Goal: Task Accomplishment & Management: Manage account settings

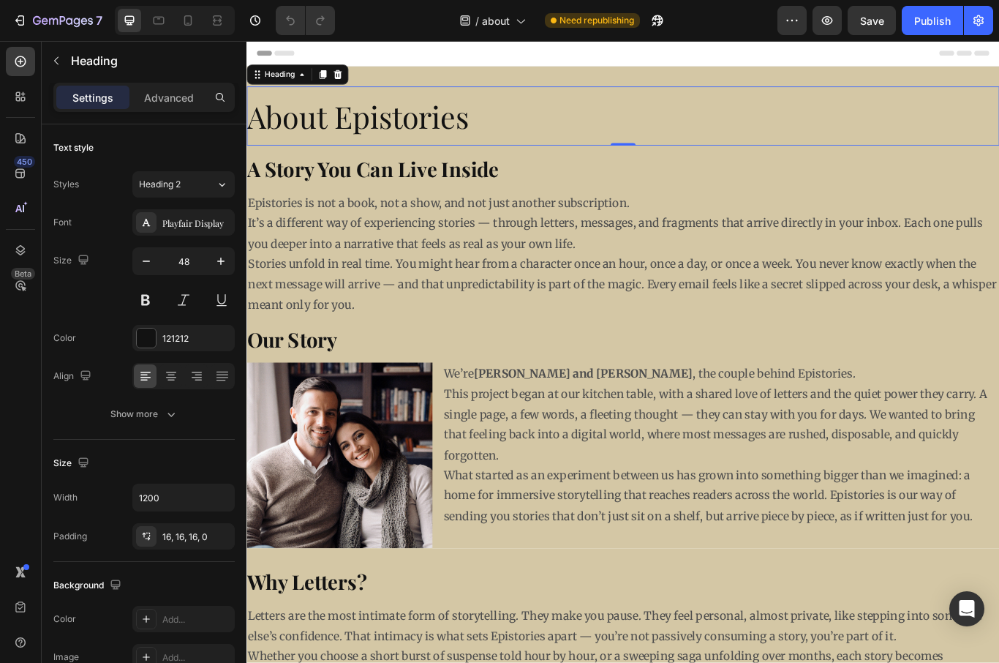
click at [148, 532] on icon at bounding box center [148, 532] width 1 height 1
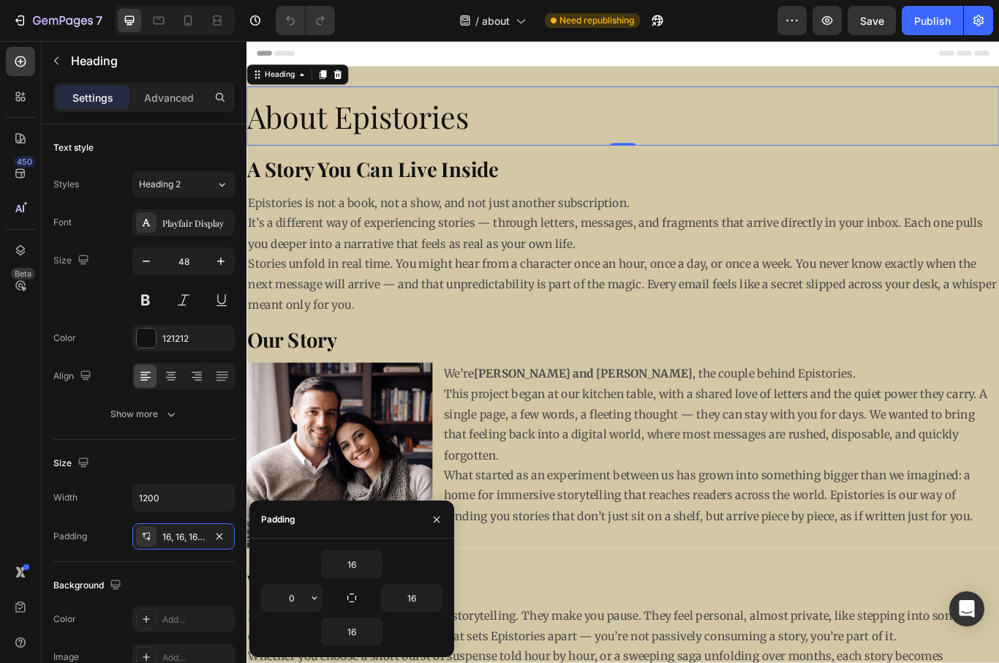
click at [320, 597] on icon "button" at bounding box center [315, 598] width 12 height 12
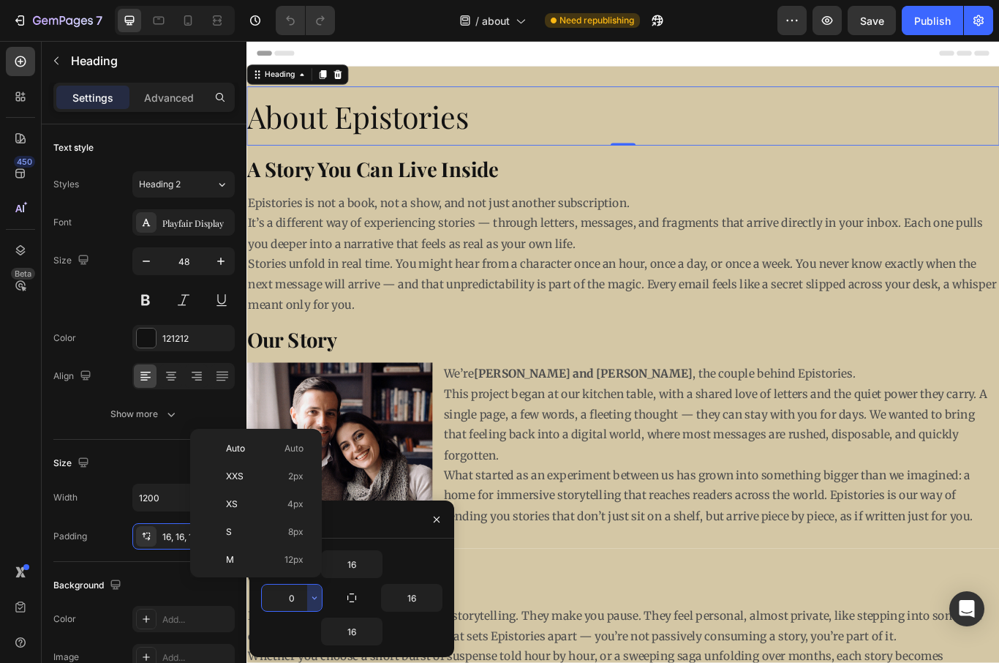
click at [231, 448] on span "Auto" at bounding box center [235, 448] width 19 height 13
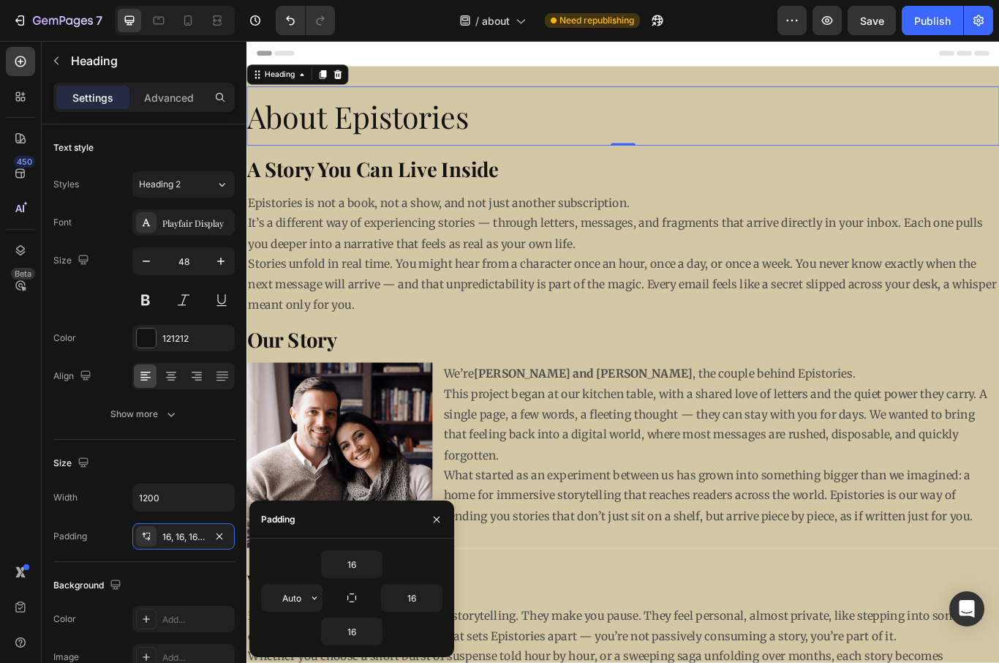
click at [283, 589] on input "Auto" at bounding box center [292, 597] width 60 height 26
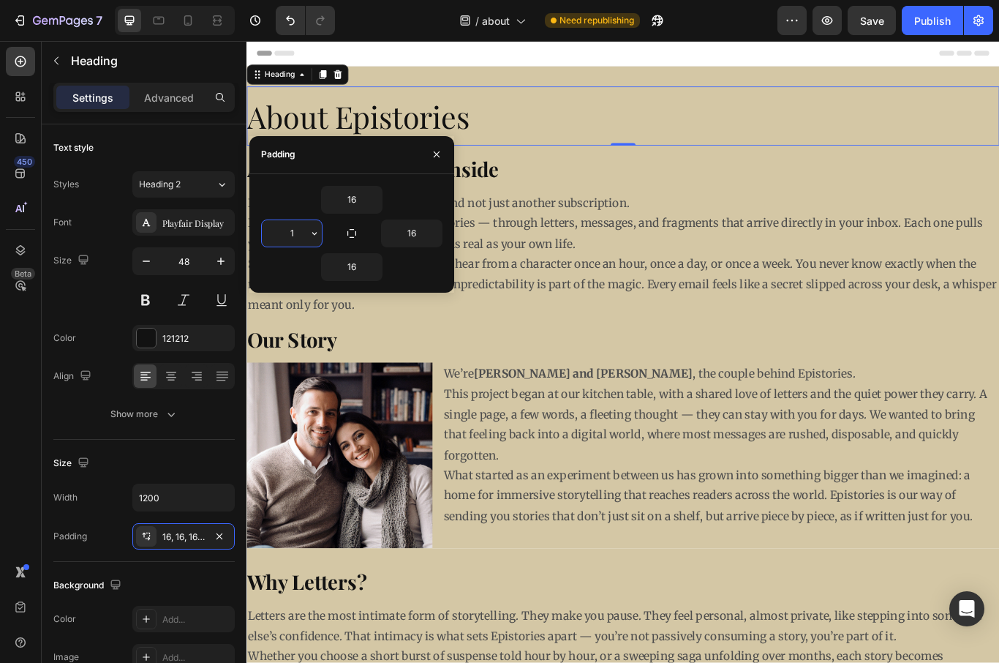
type input "16"
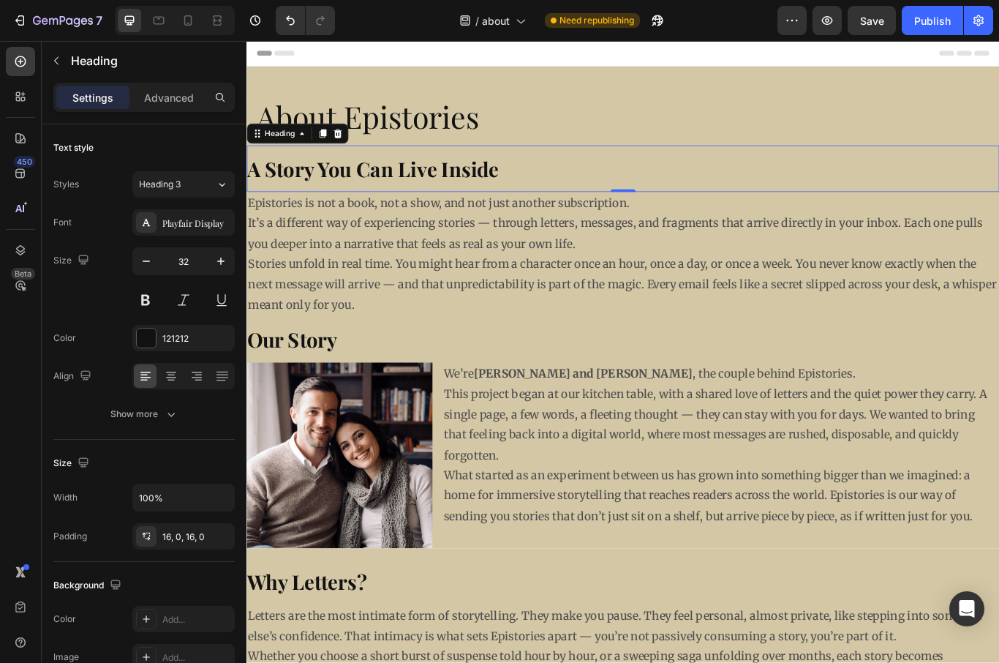
click at [143, 536] on icon at bounding box center [146, 536] width 12 height 12
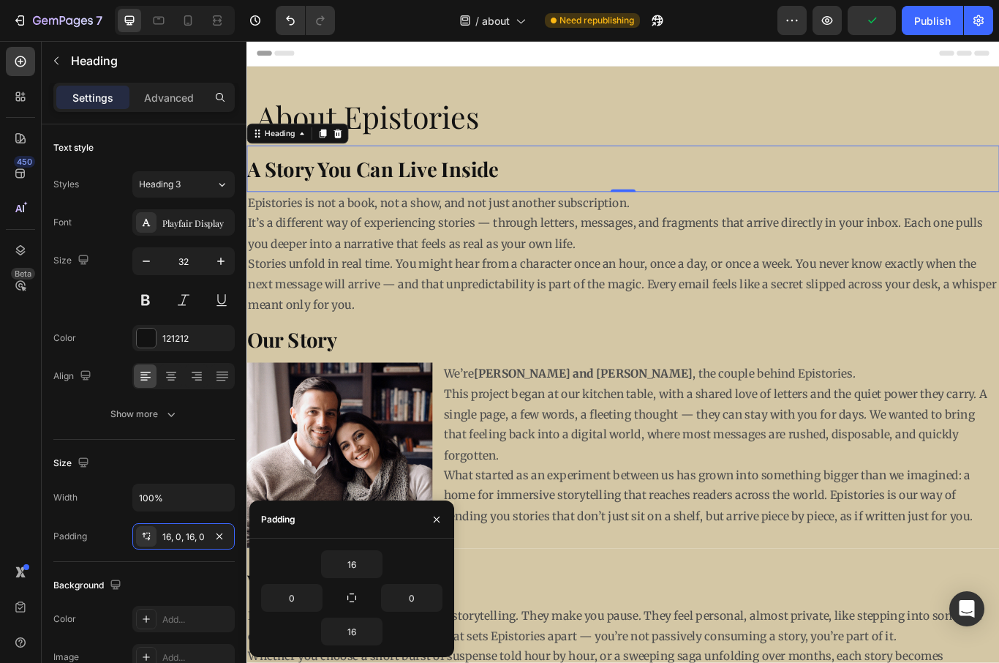
click at [287, 580] on div "16 0 0 16" at bounding box center [351, 597] width 181 height 95
click at [293, 595] on input "0" at bounding box center [292, 597] width 60 height 26
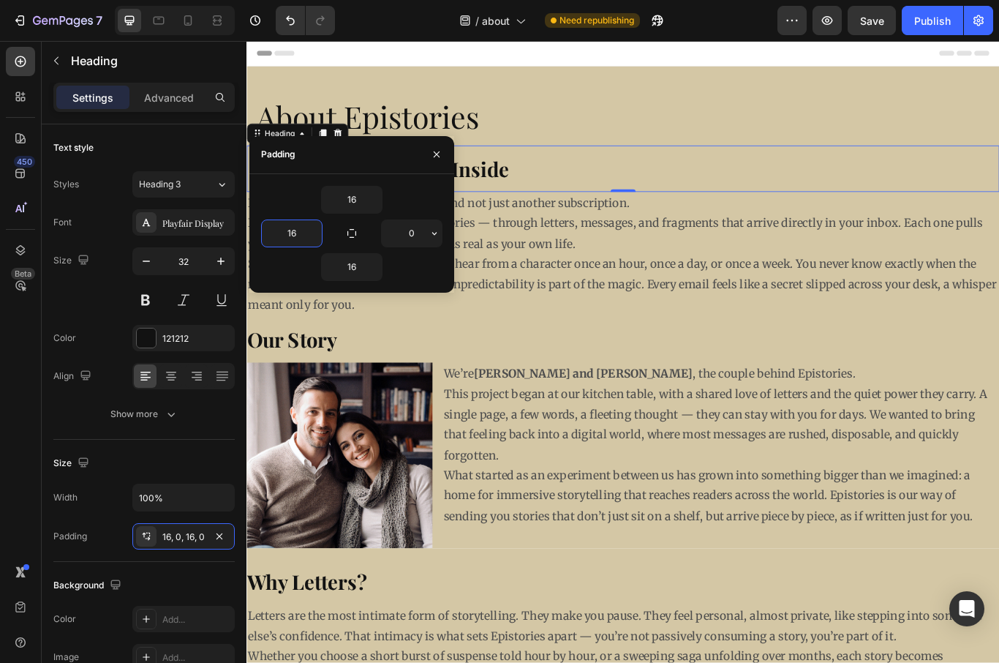
type input "16"
click at [407, 233] on input "0" at bounding box center [412, 233] width 60 height 26
type input "16"
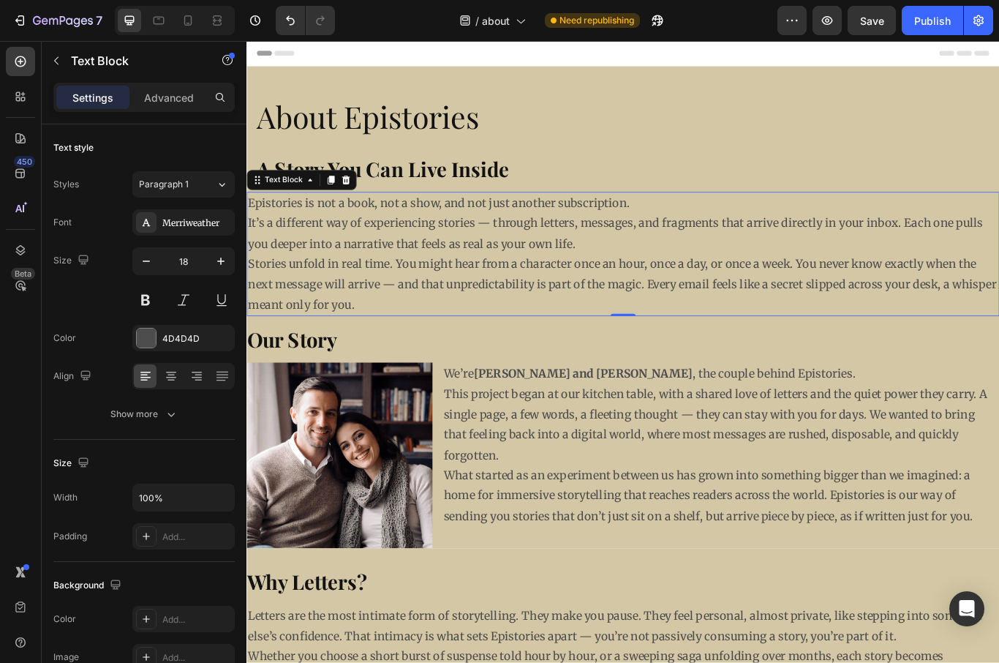
click at [167, 535] on div "Add..." at bounding box center [196, 536] width 69 height 13
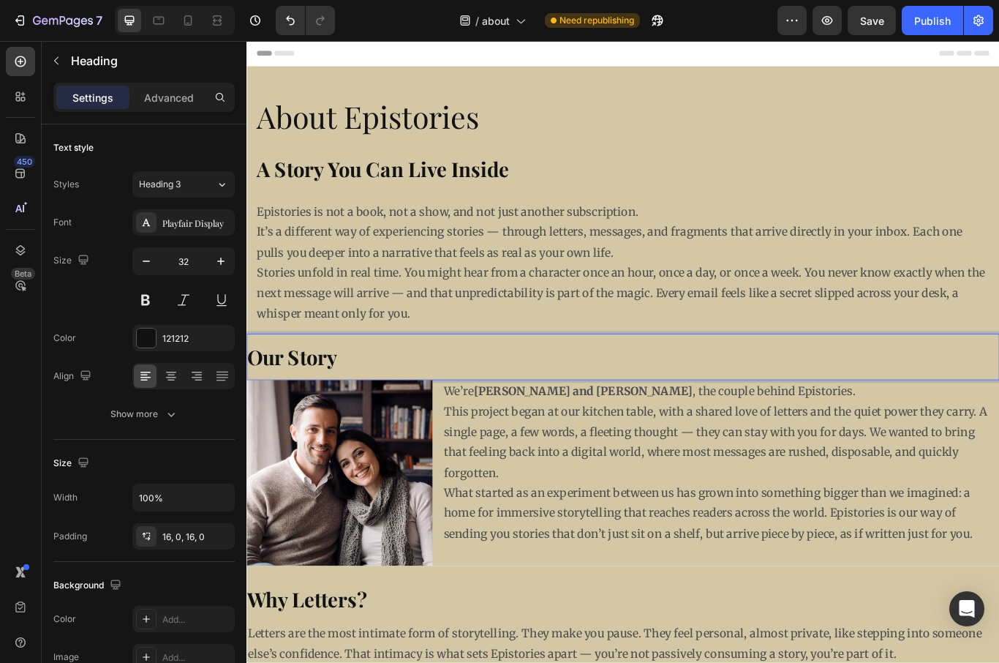
click at [148, 534] on icon at bounding box center [146, 536] width 12 height 12
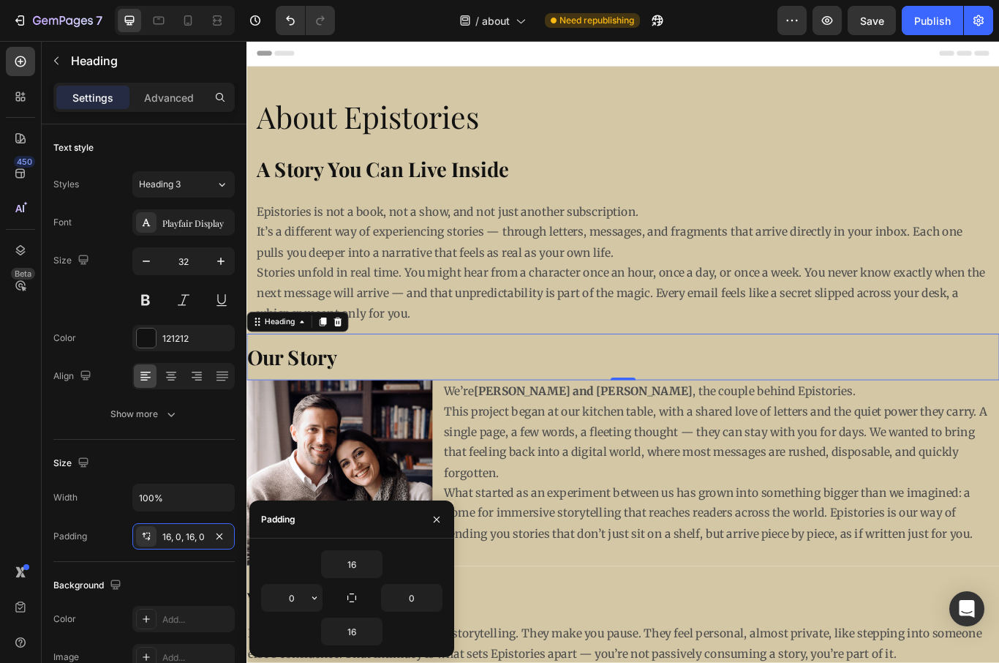
click at [287, 600] on input "0" at bounding box center [292, 597] width 60 height 26
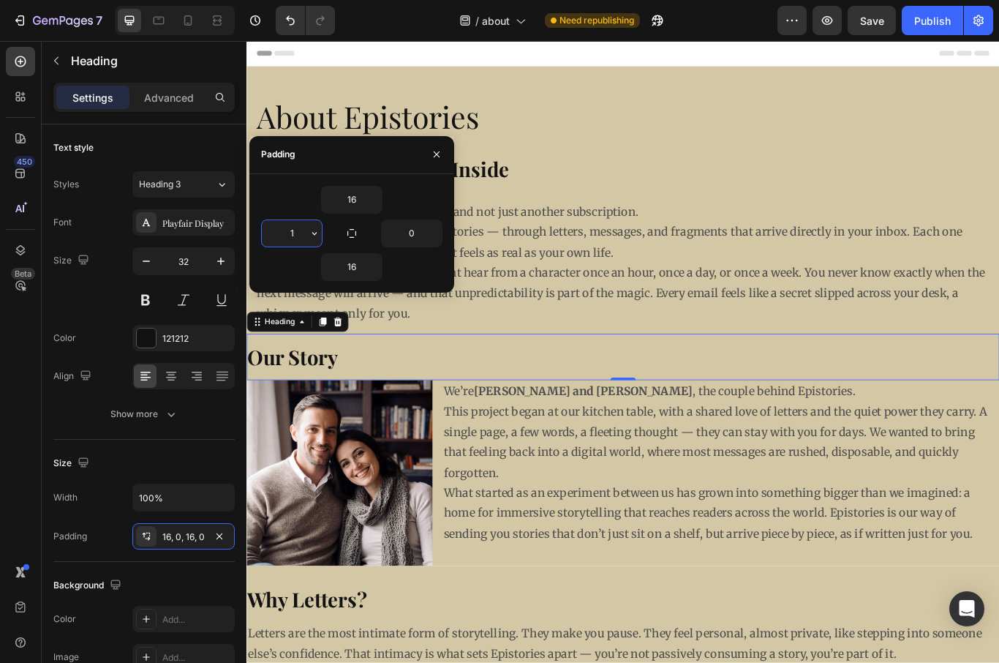
type input "16"
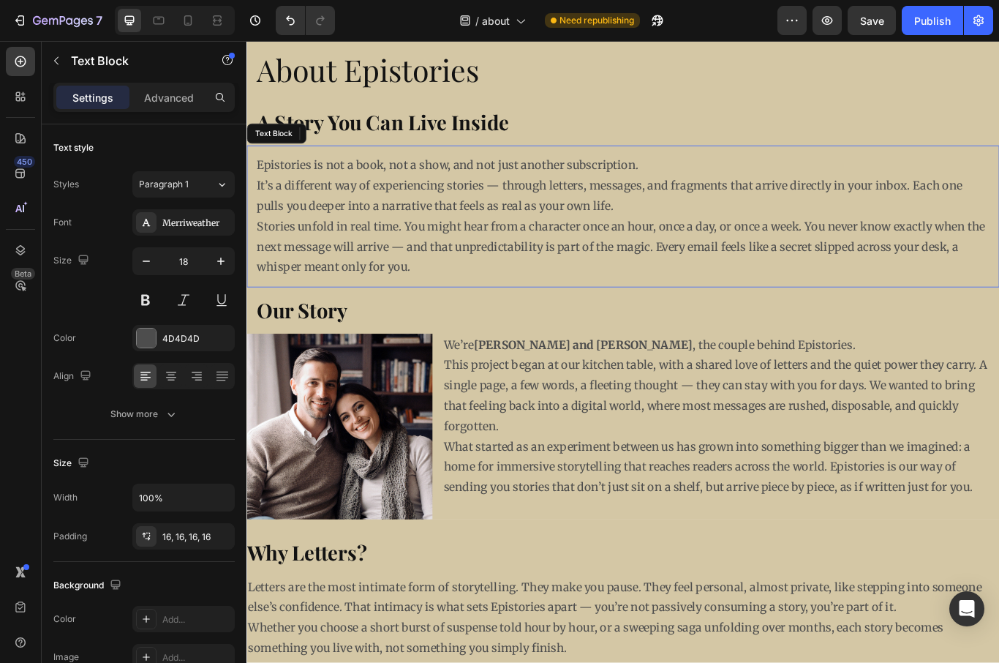
scroll to position [164, 0]
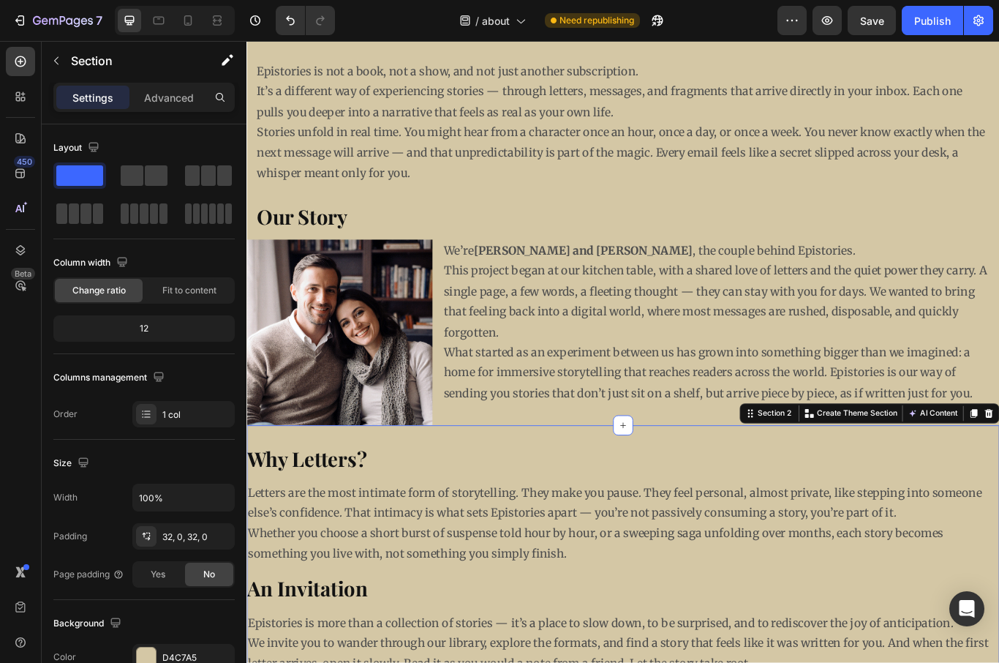
click at [145, 529] on div at bounding box center [146, 536] width 20 height 20
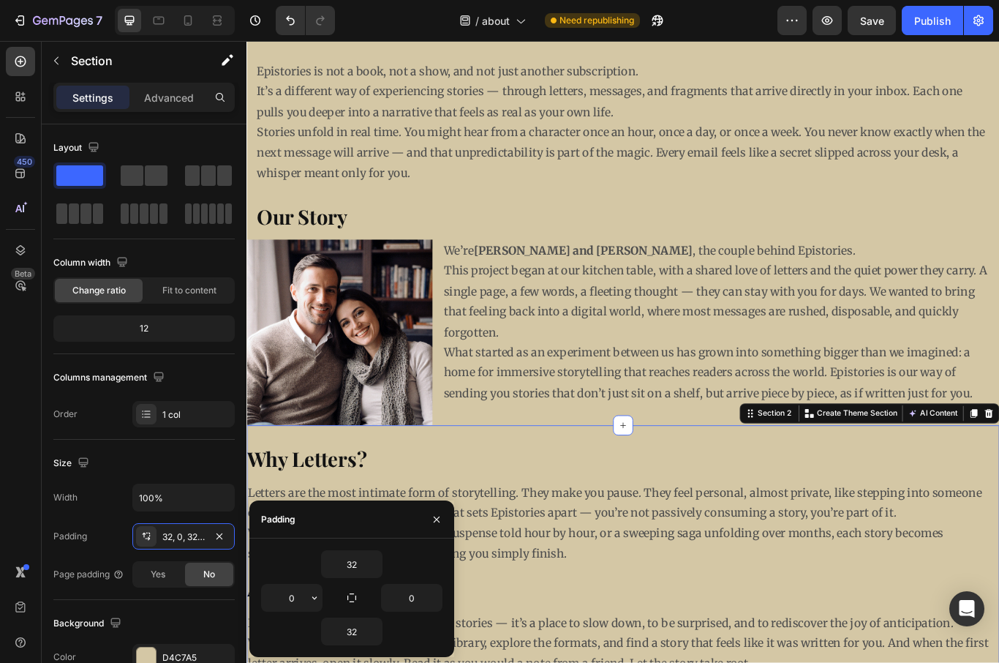
click at [287, 596] on input "0" at bounding box center [292, 597] width 60 height 26
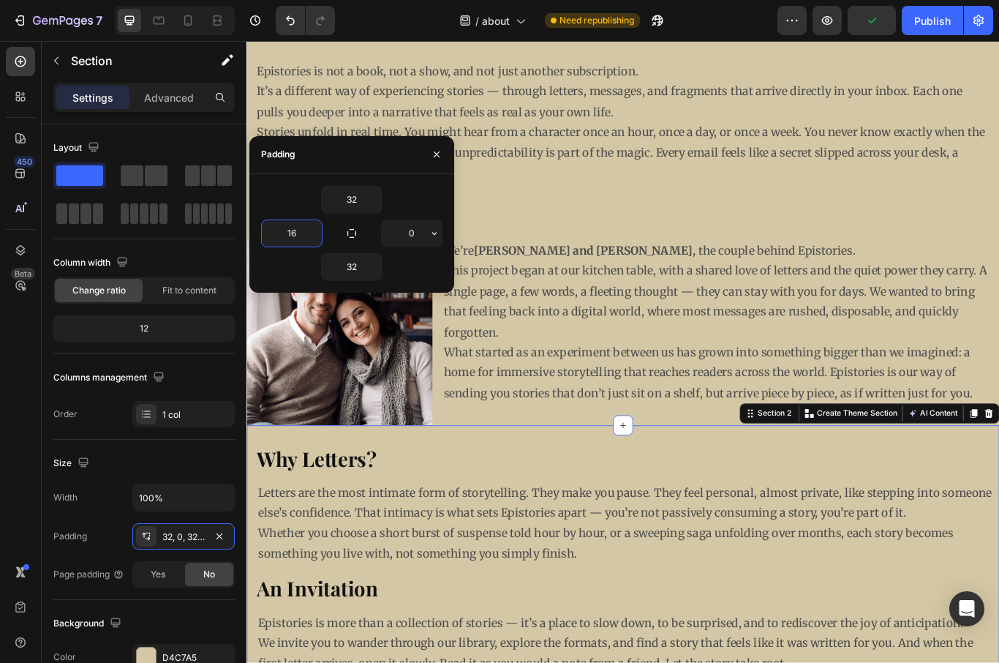
type input "16"
click at [407, 233] on input "0" at bounding box center [412, 233] width 60 height 26
type input "16"
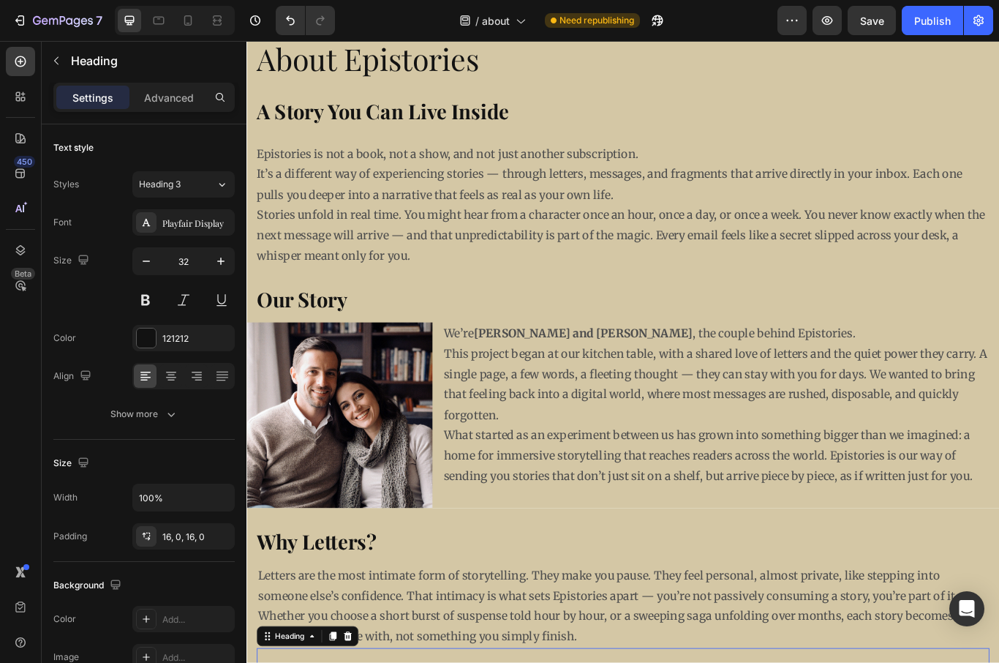
scroll to position [71, 0]
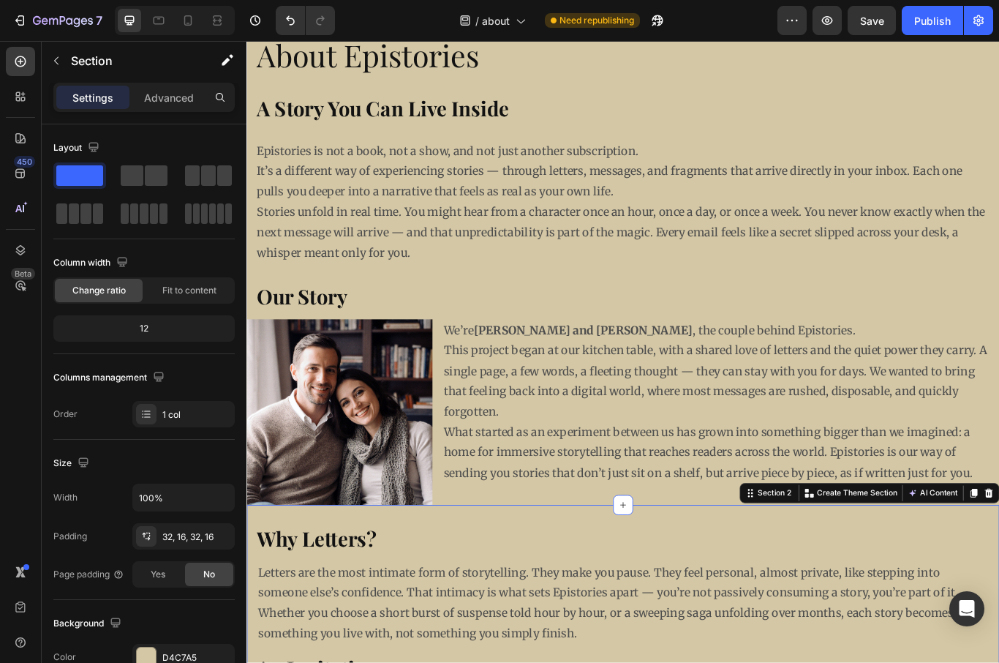
click at [883, 18] on span "Save" at bounding box center [872, 21] width 24 height 12
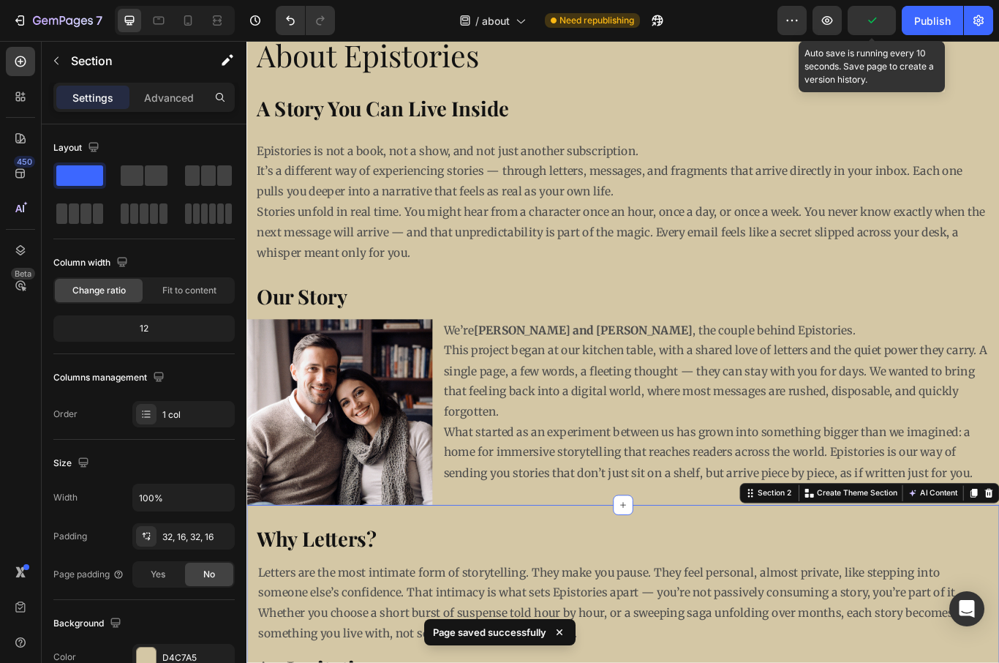
click at [933, 23] on div "Publish" at bounding box center [932, 20] width 37 height 15
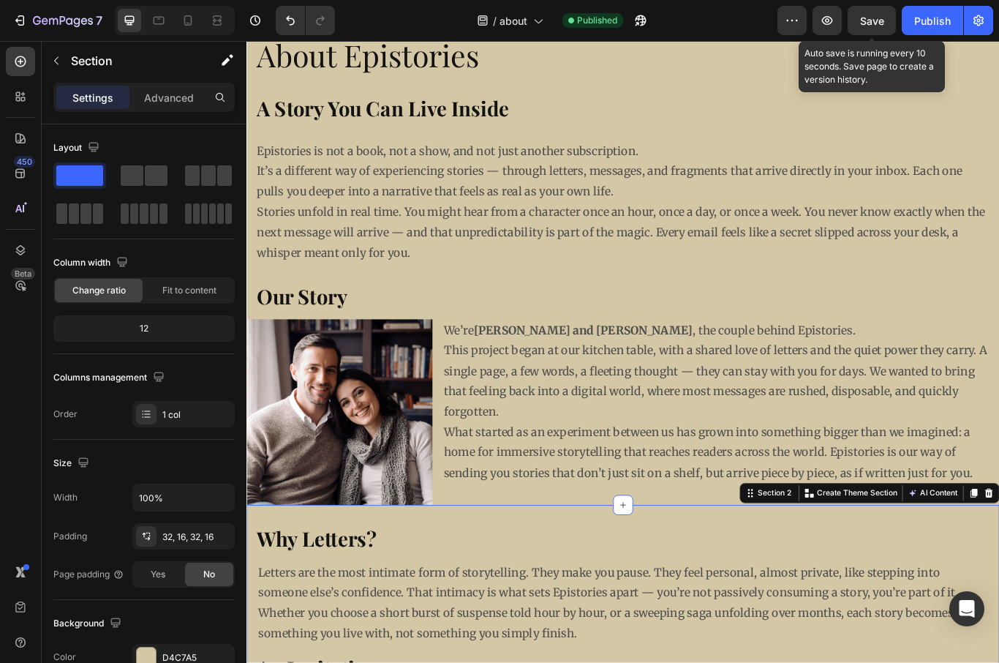
click at [933, 20] on div "Publish" at bounding box center [932, 20] width 37 height 15
click at [513, 632] on div "View live page" at bounding box center [527, 629] width 83 height 20
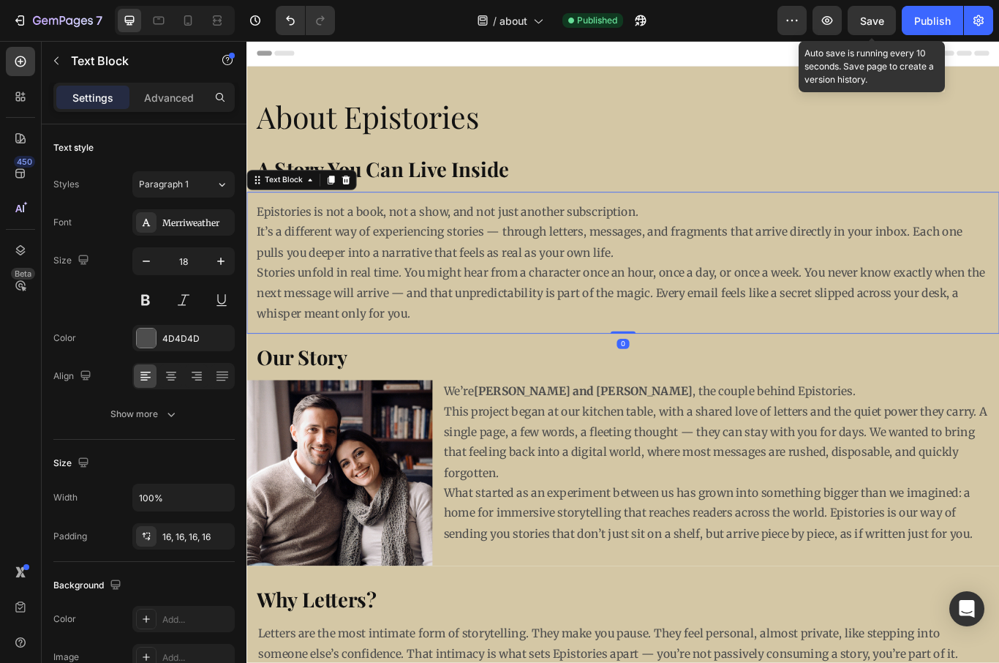
scroll to position [0, 0]
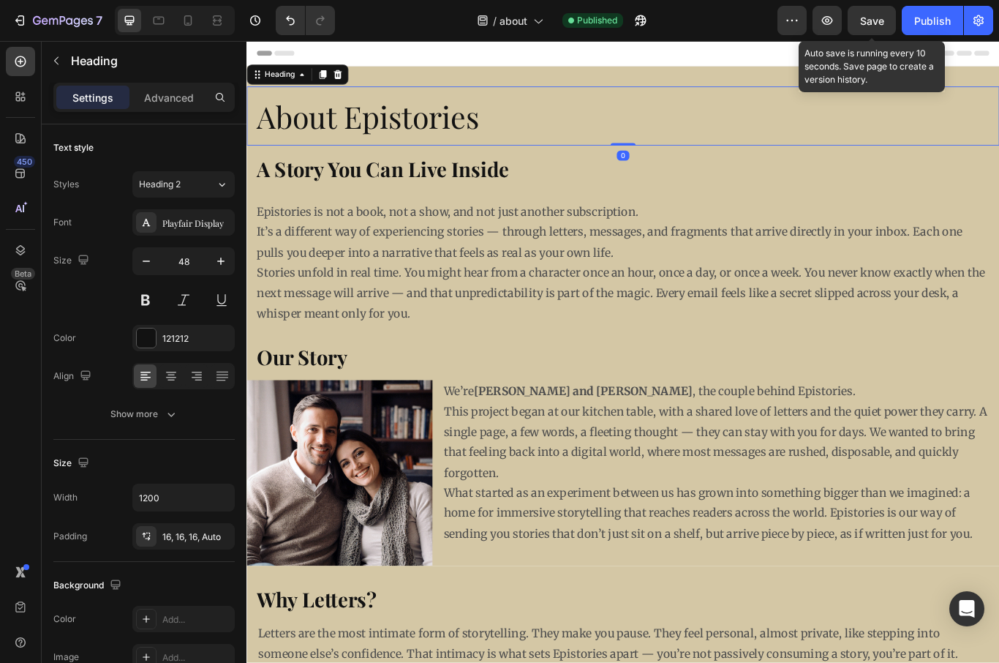
click at [149, 532] on icon at bounding box center [148, 532] width 1 height 1
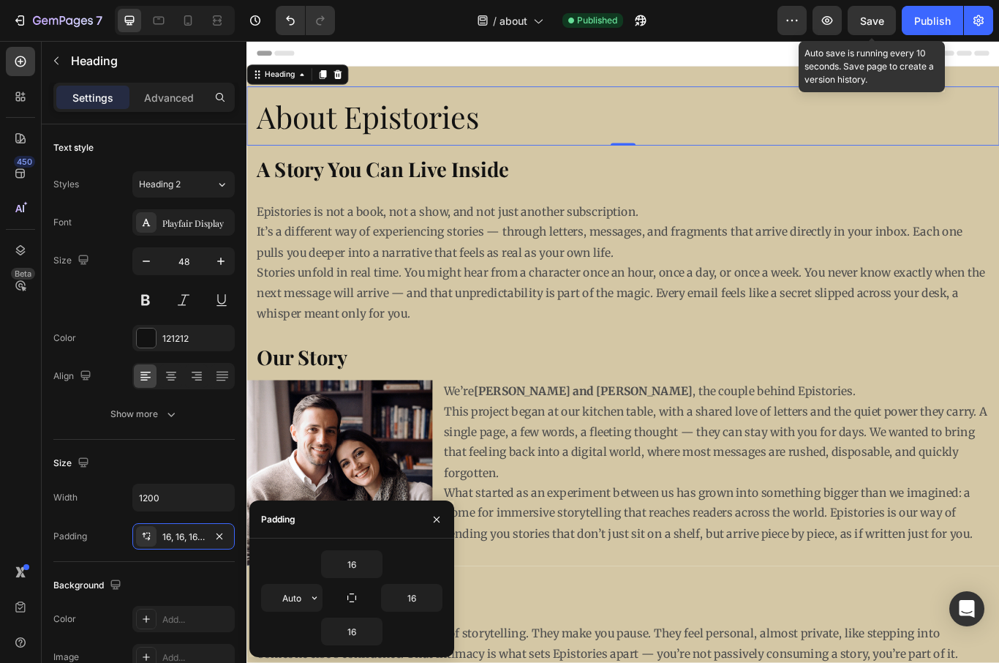
click at [284, 595] on input "Auto" at bounding box center [292, 597] width 60 height 26
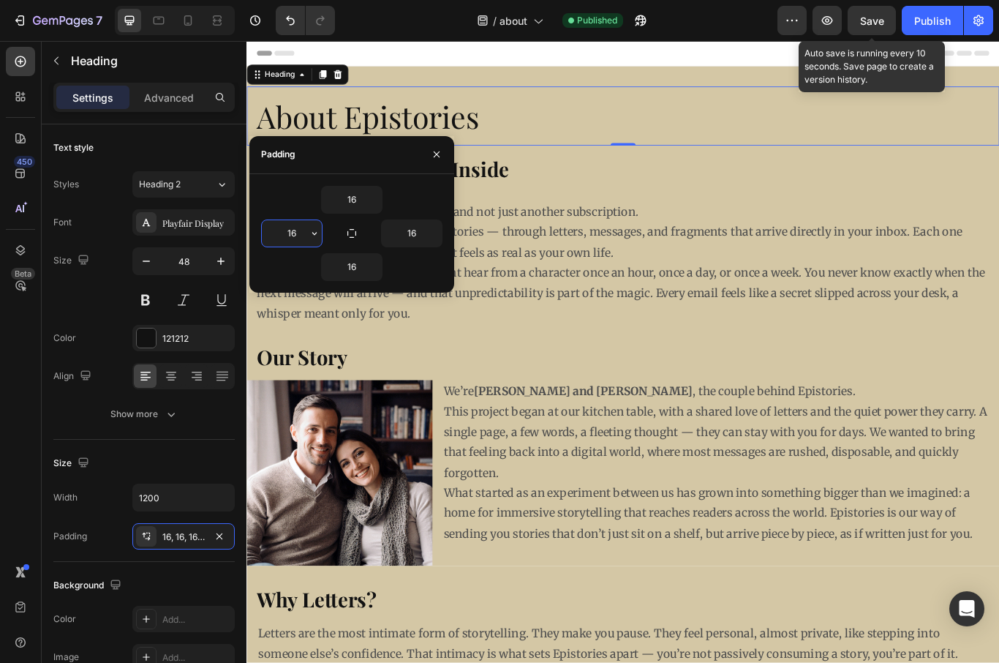
type input "16"
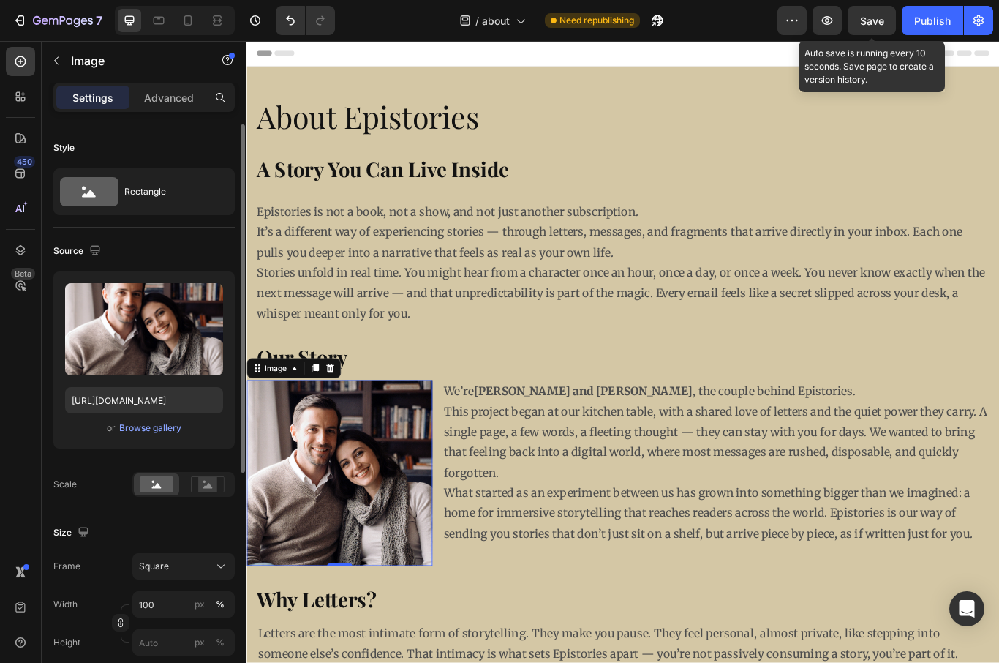
click at [155, 102] on p "Advanced" at bounding box center [169, 97] width 50 height 15
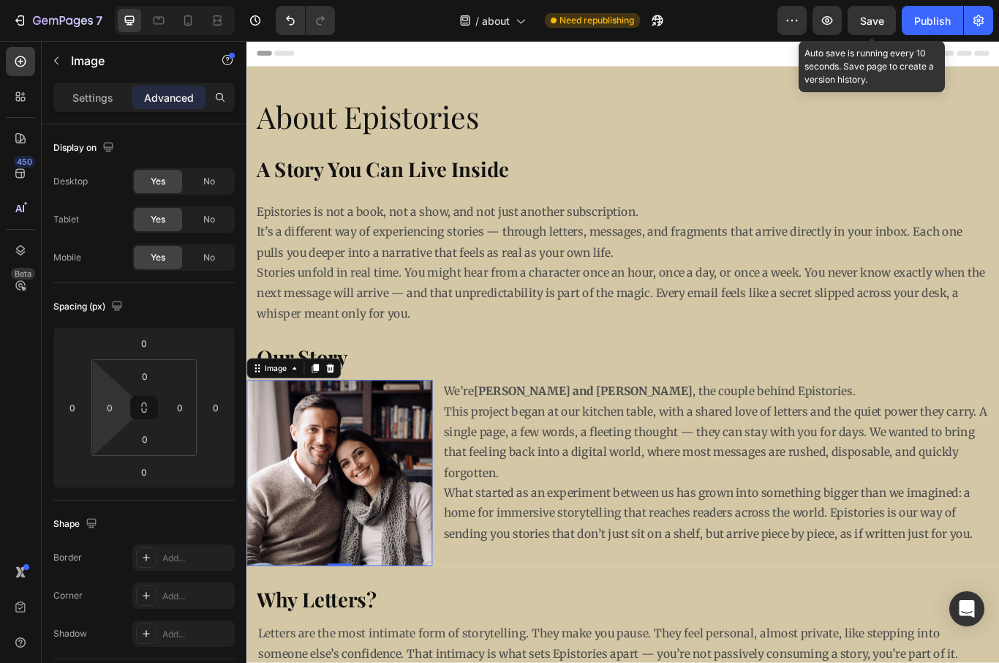
click at [110, 413] on input "0" at bounding box center [110, 407] width 22 height 22
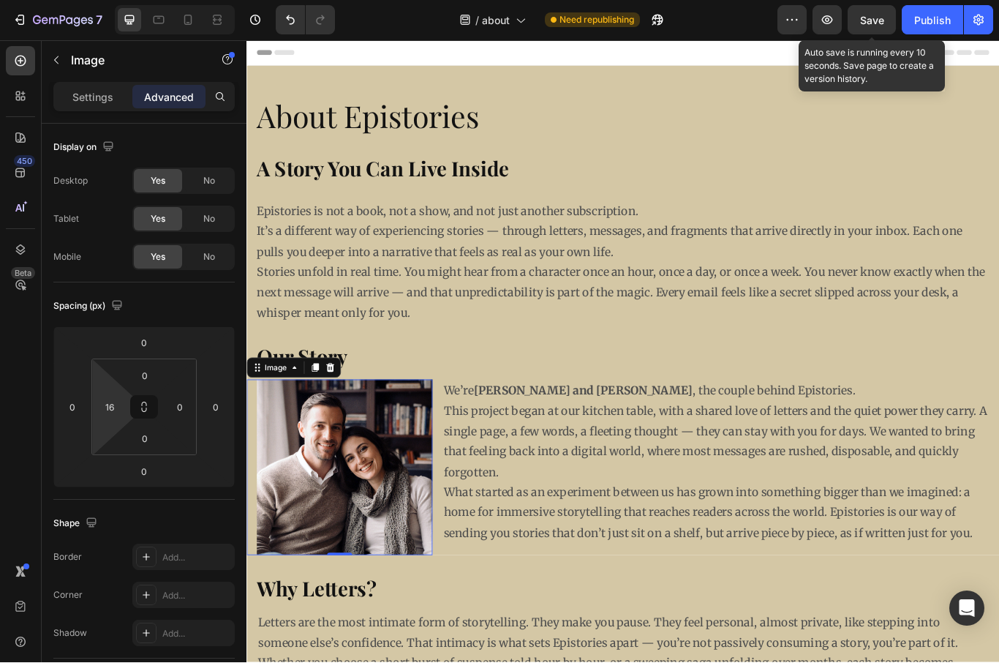
type input "16"
click at [935, 20] on div "Publish" at bounding box center [932, 20] width 37 height 15
click at [179, 417] on input "0" at bounding box center [180, 407] width 22 height 22
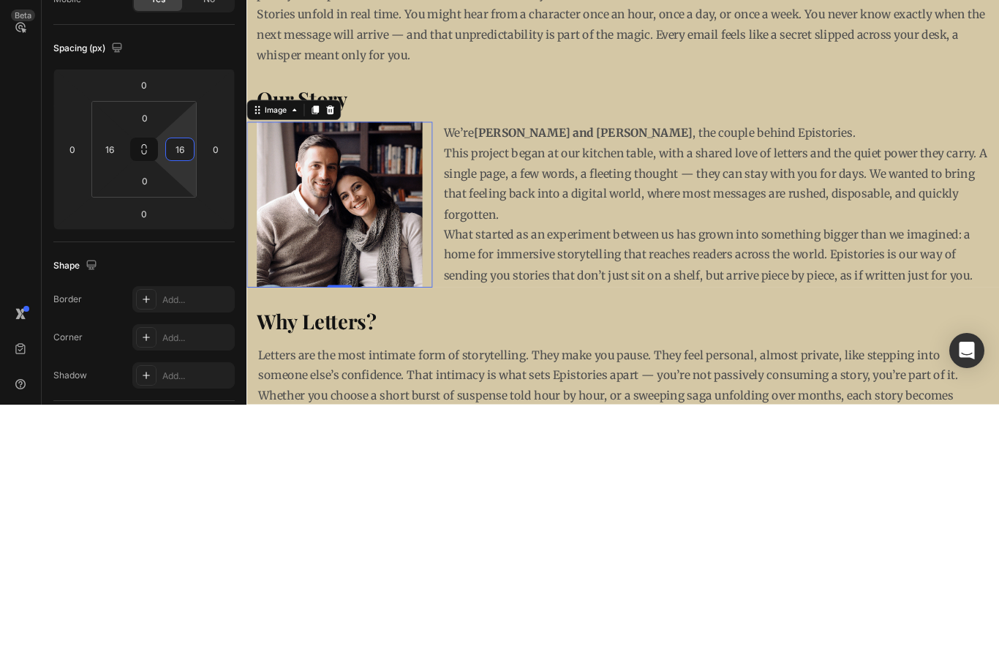
type input "16"
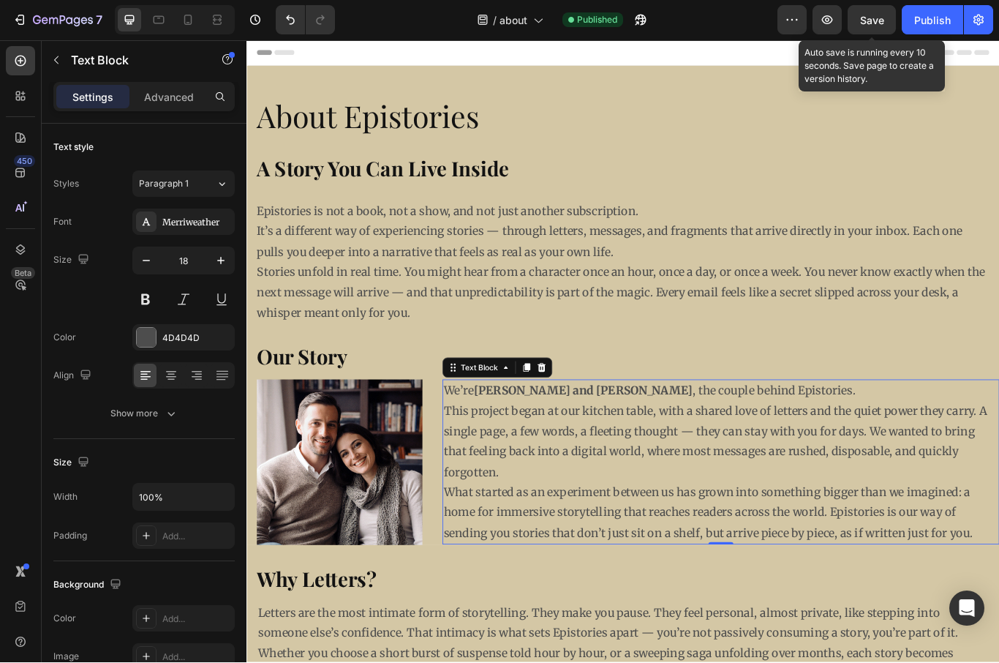
click at [146, 539] on icon at bounding box center [146, 536] width 12 height 12
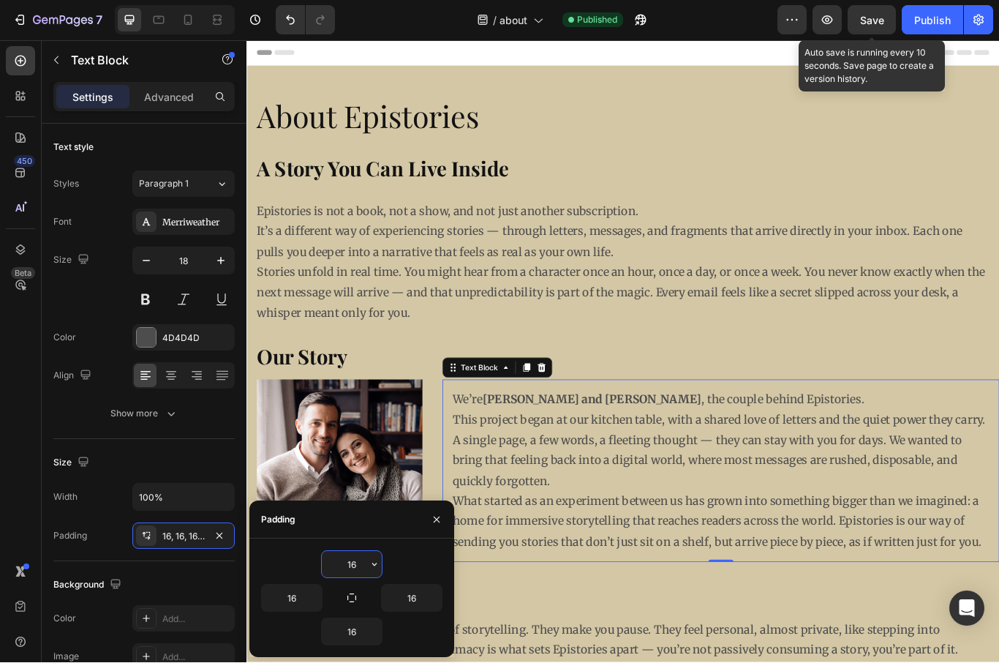
click at [938, 18] on div "Publish" at bounding box center [932, 20] width 37 height 15
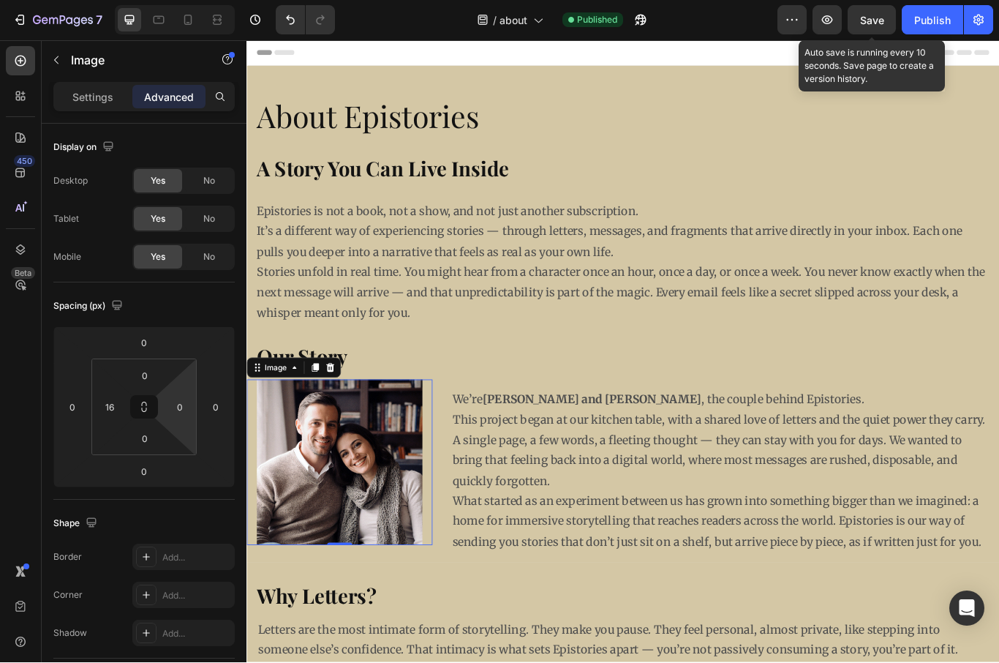
click at [181, 410] on input "0" at bounding box center [180, 407] width 22 height 22
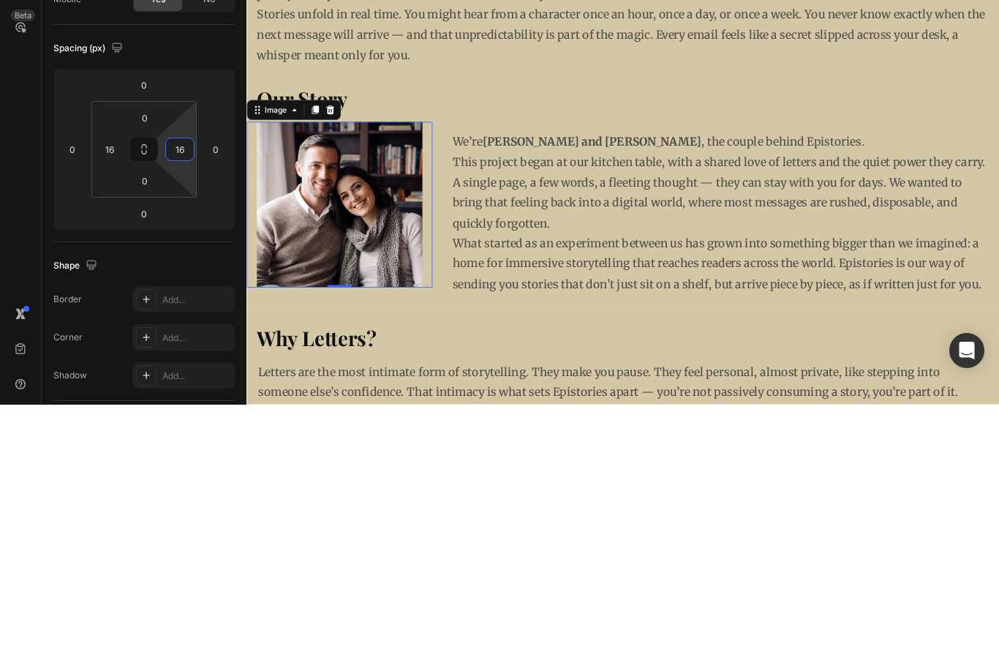
type input "16"
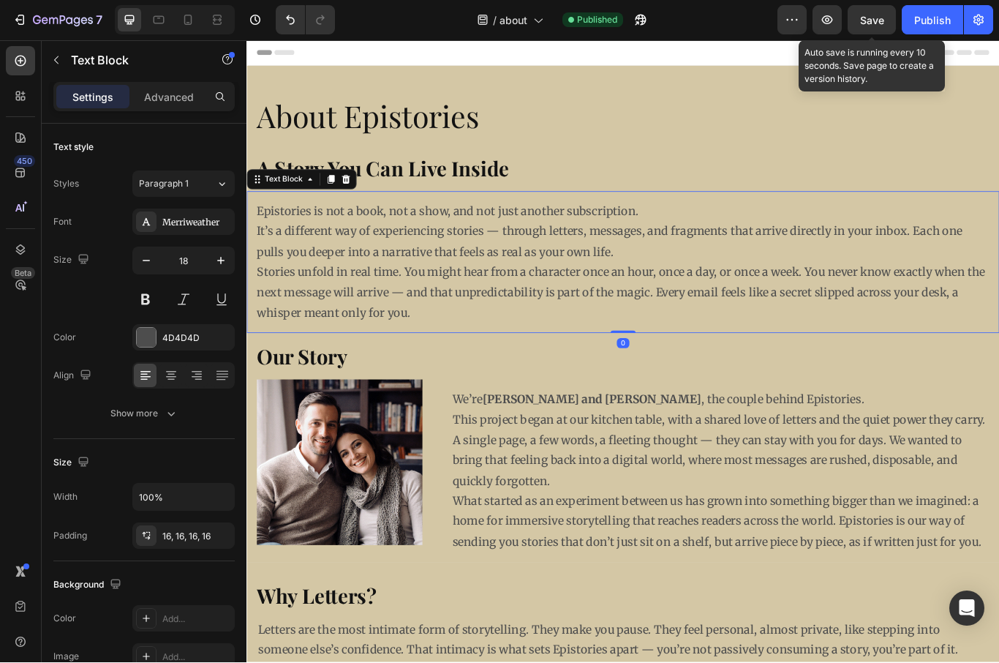
click at [314, 328] on p "Stories unfold in real time. You might hear from a character once an hour, once…" at bounding box center [685, 334] width 854 height 71
click at [214, 264] on icon "button" at bounding box center [221, 261] width 15 height 15
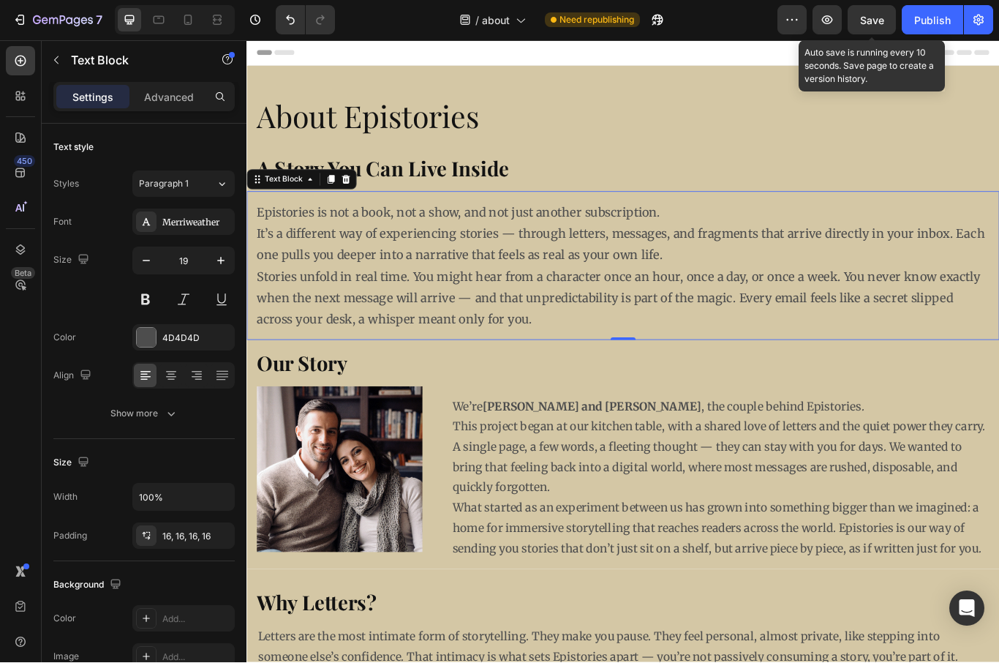
click at [211, 264] on button "button" at bounding box center [221, 261] width 26 height 26
type input "20"
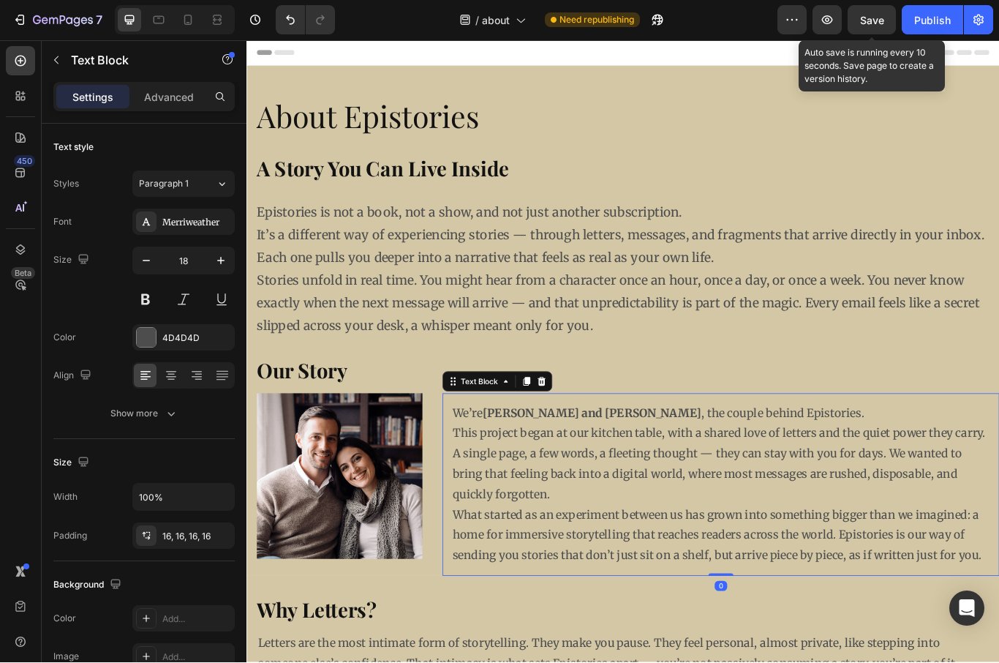
click at [221, 265] on icon "button" at bounding box center [221, 261] width 15 height 15
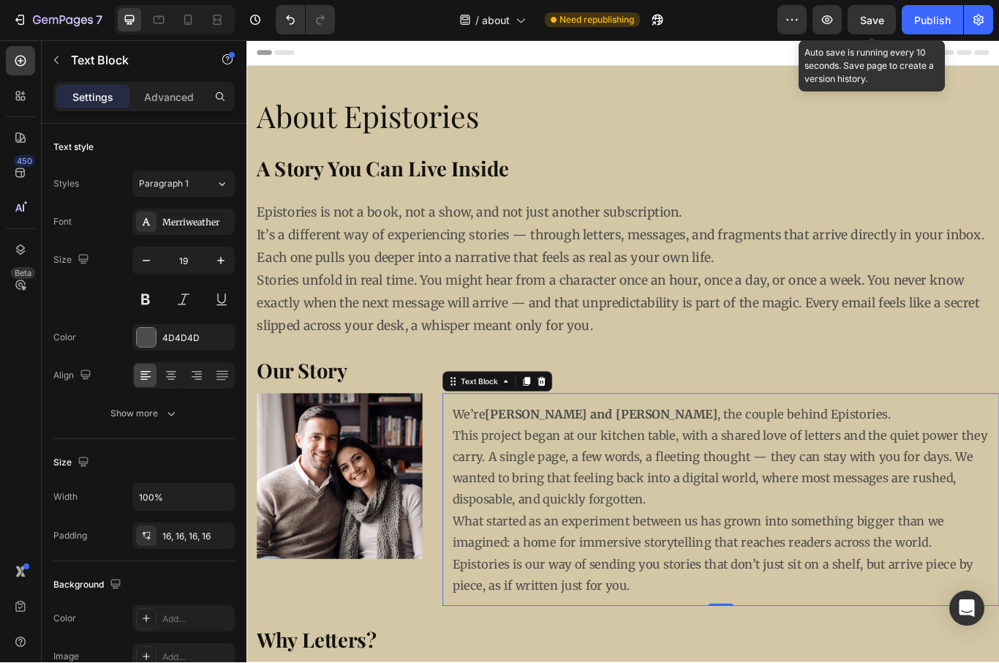
click at [208, 267] on button "button" at bounding box center [221, 261] width 26 height 26
type input "20"
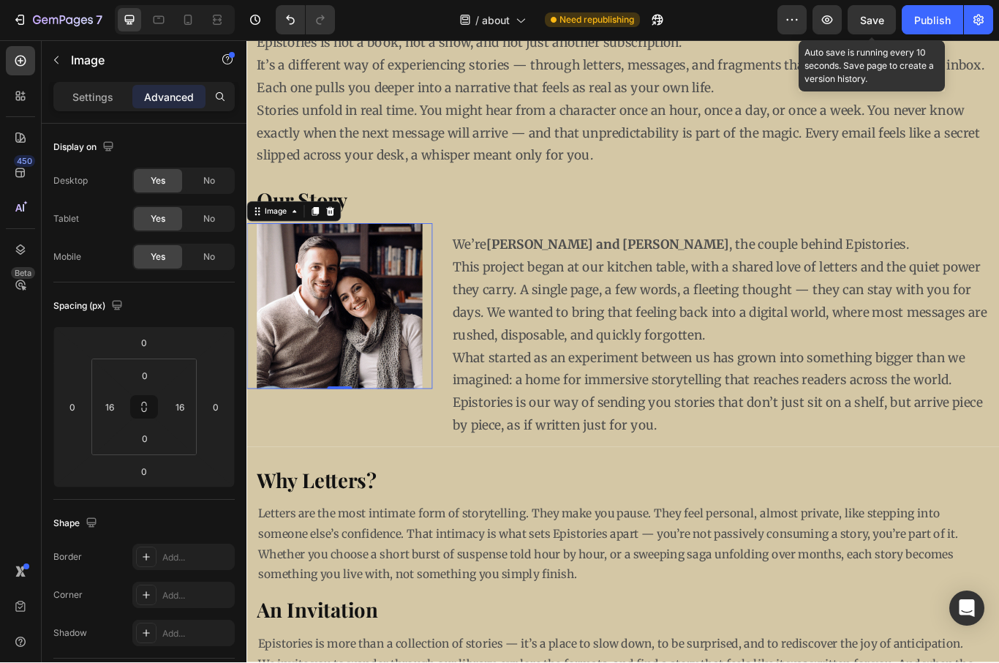
scroll to position [192, 0]
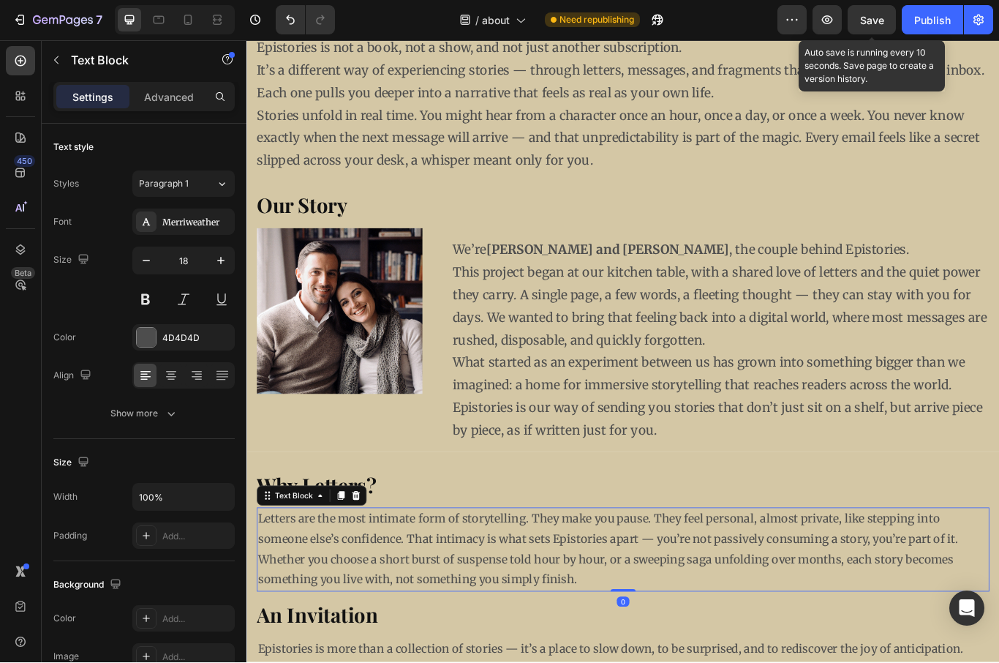
click at [216, 267] on icon "button" at bounding box center [221, 261] width 15 height 15
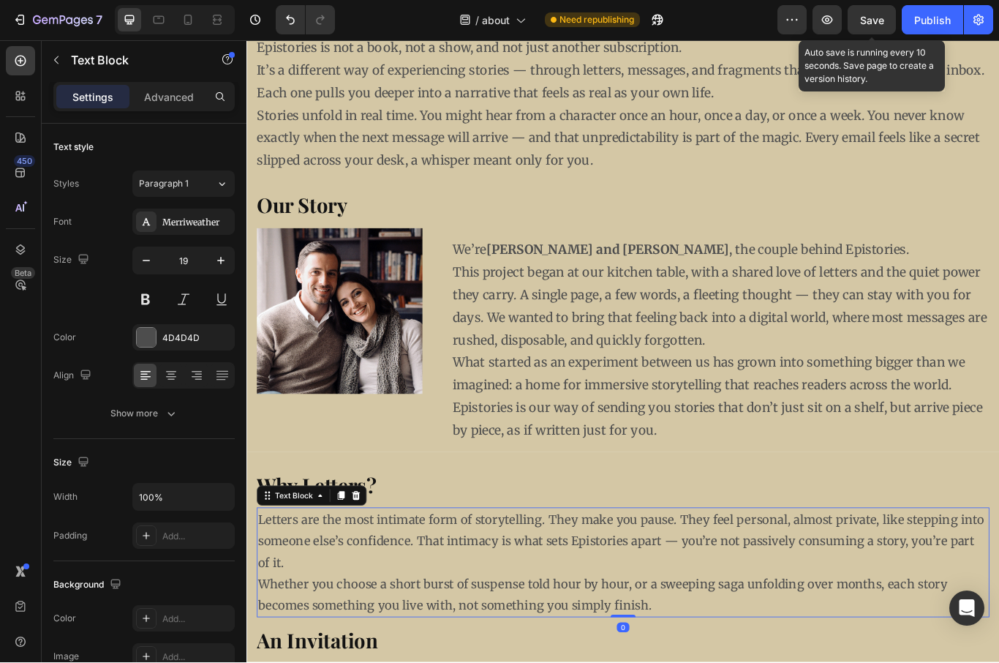
click at [219, 265] on icon "button" at bounding box center [221, 261] width 15 height 15
type input "20"
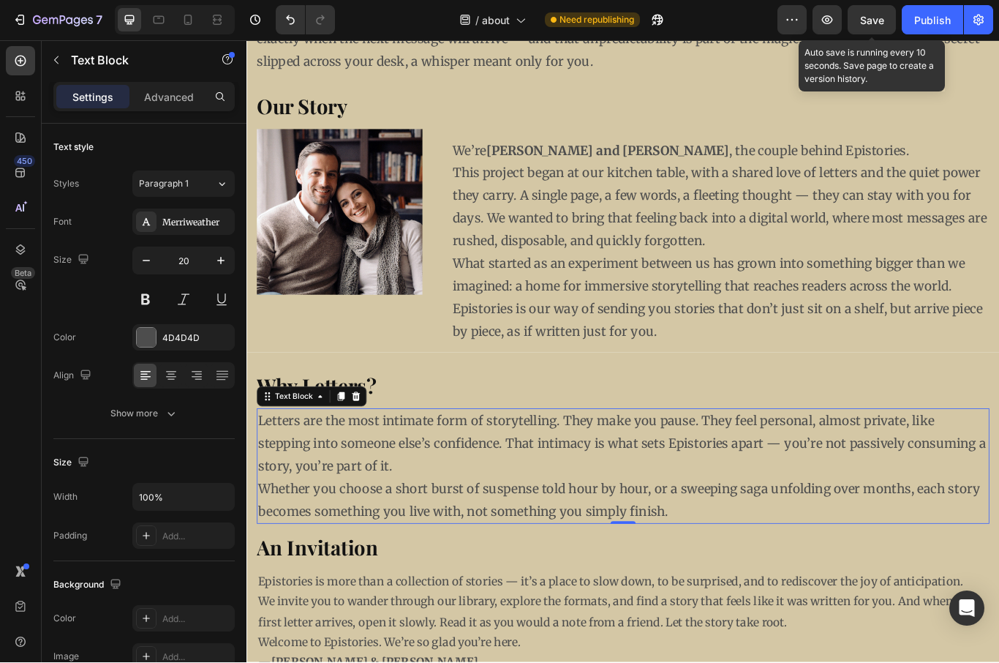
scroll to position [513, 0]
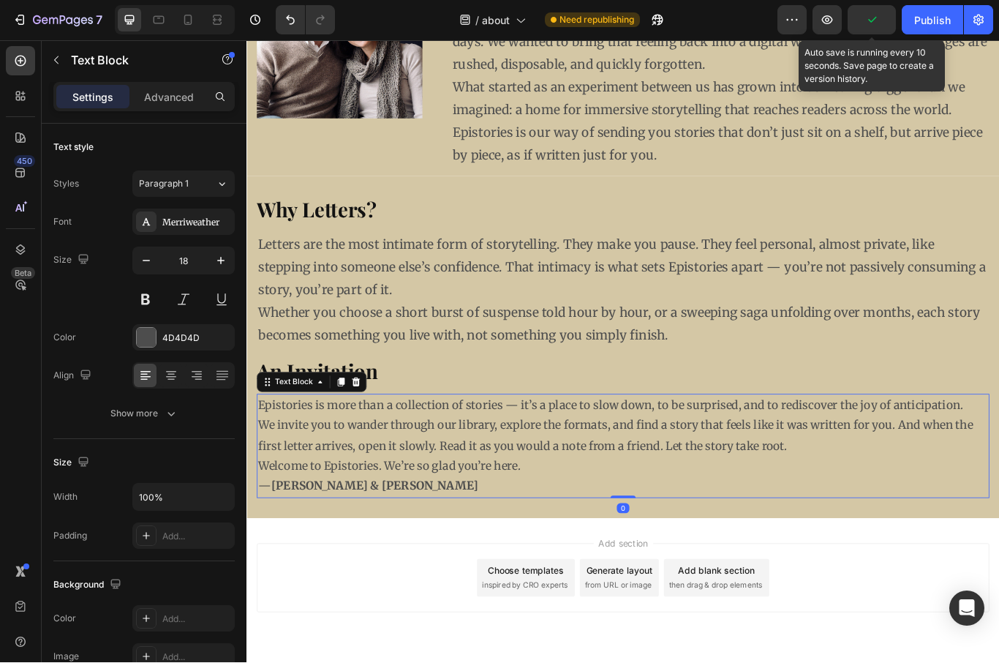
click at [215, 268] on button "button" at bounding box center [221, 261] width 26 height 26
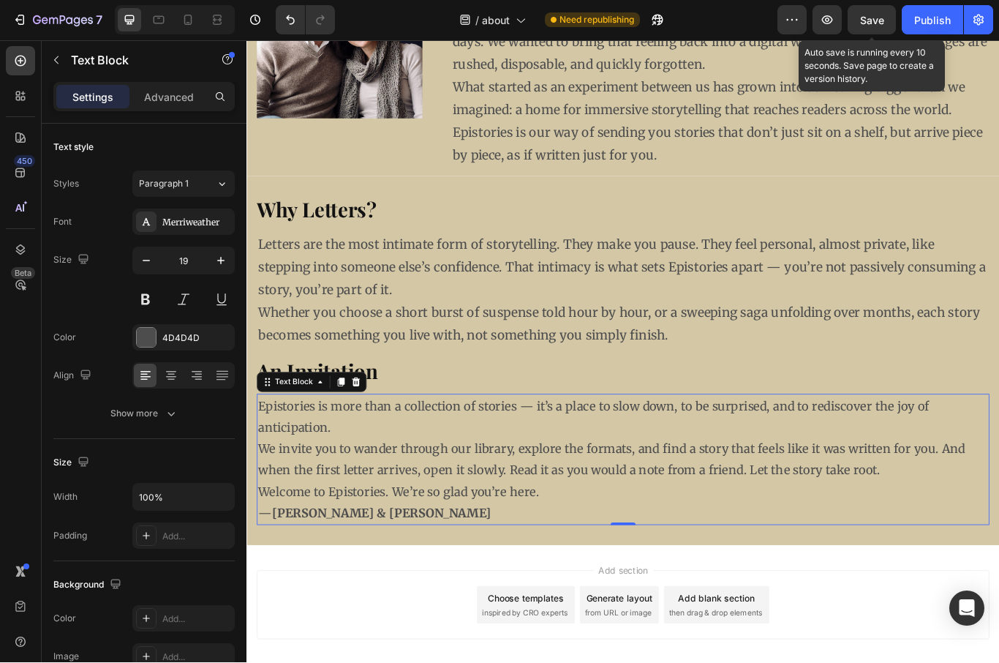
click at [210, 271] on button "button" at bounding box center [221, 261] width 26 height 26
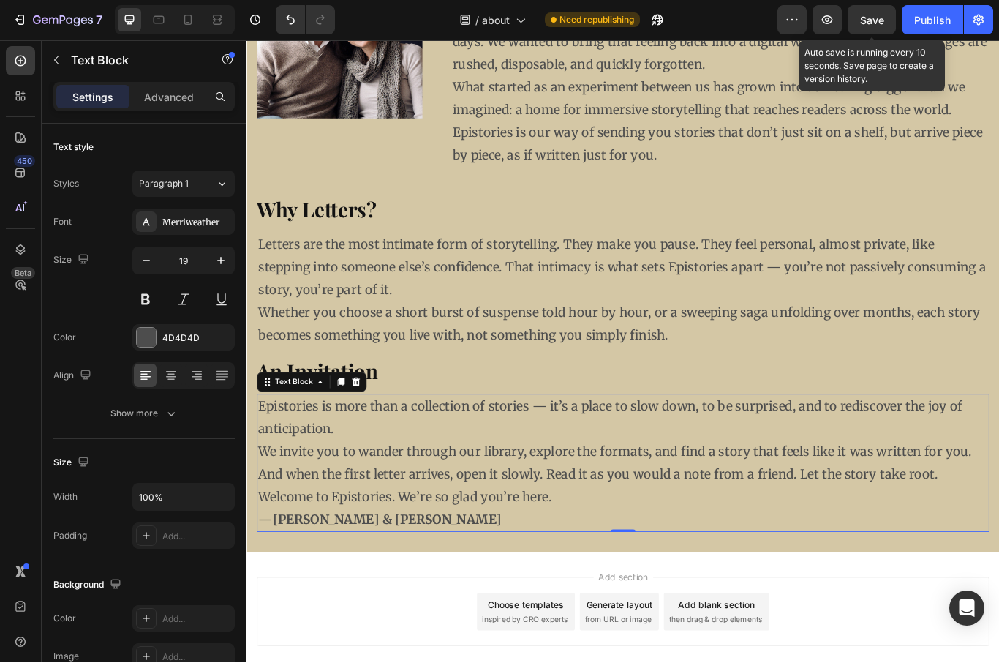
type input "20"
click at [924, 23] on div "Publish" at bounding box center [932, 20] width 37 height 15
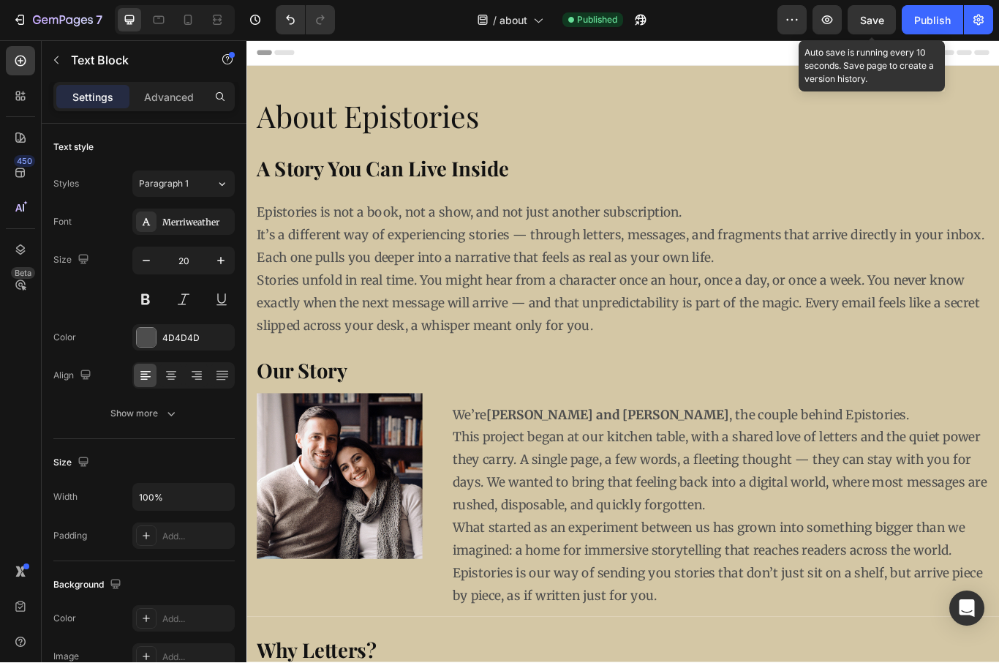
scroll to position [0, 0]
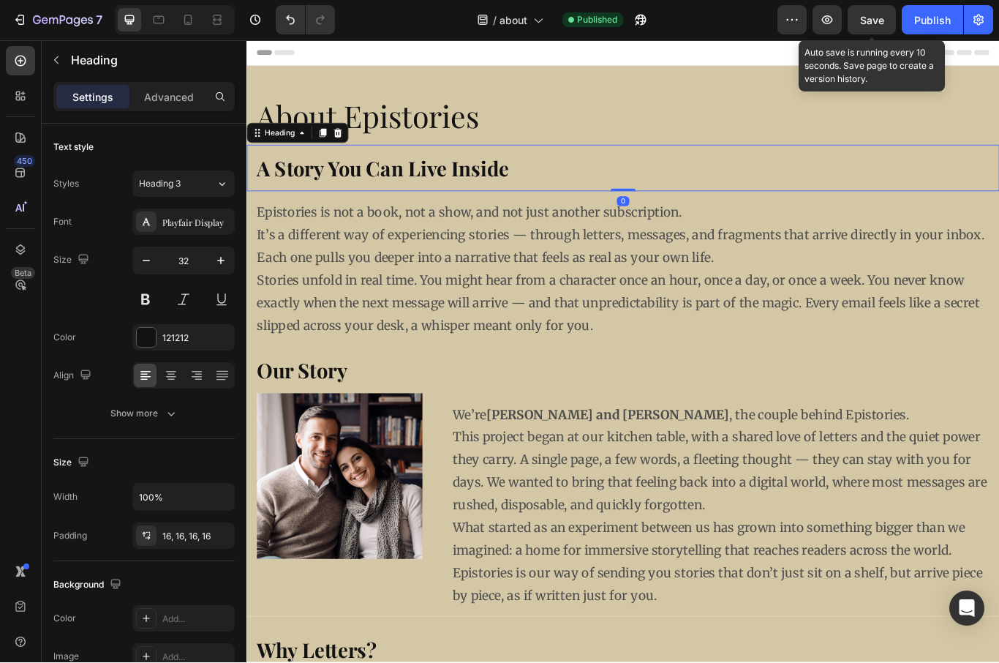
click at [161, 181] on span "Heading 3" at bounding box center [160, 184] width 42 height 13
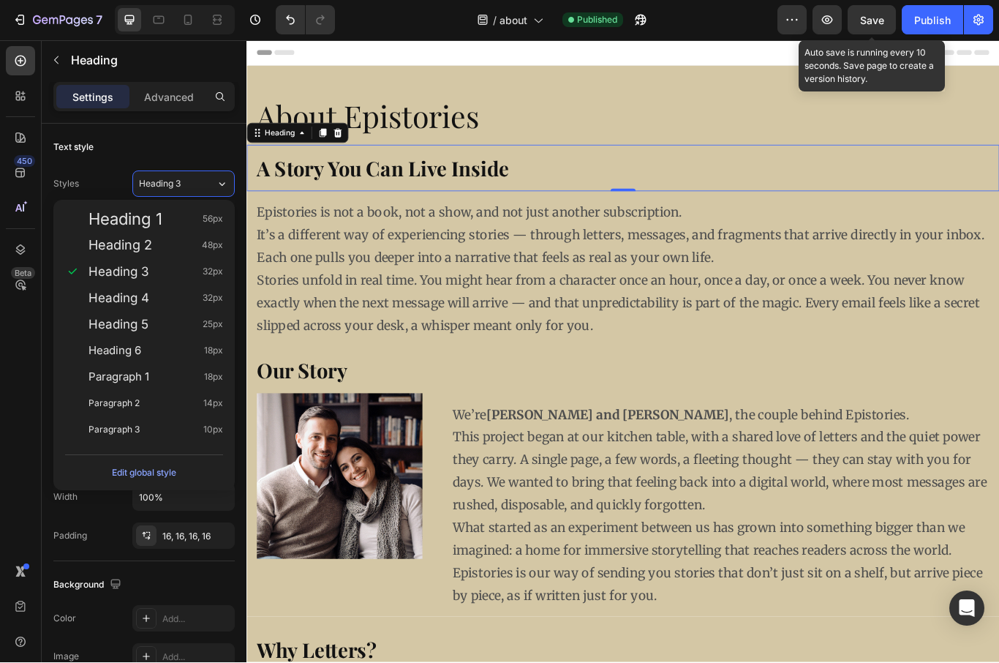
click at [101, 295] on span "Heading 4" at bounding box center [118, 298] width 61 height 15
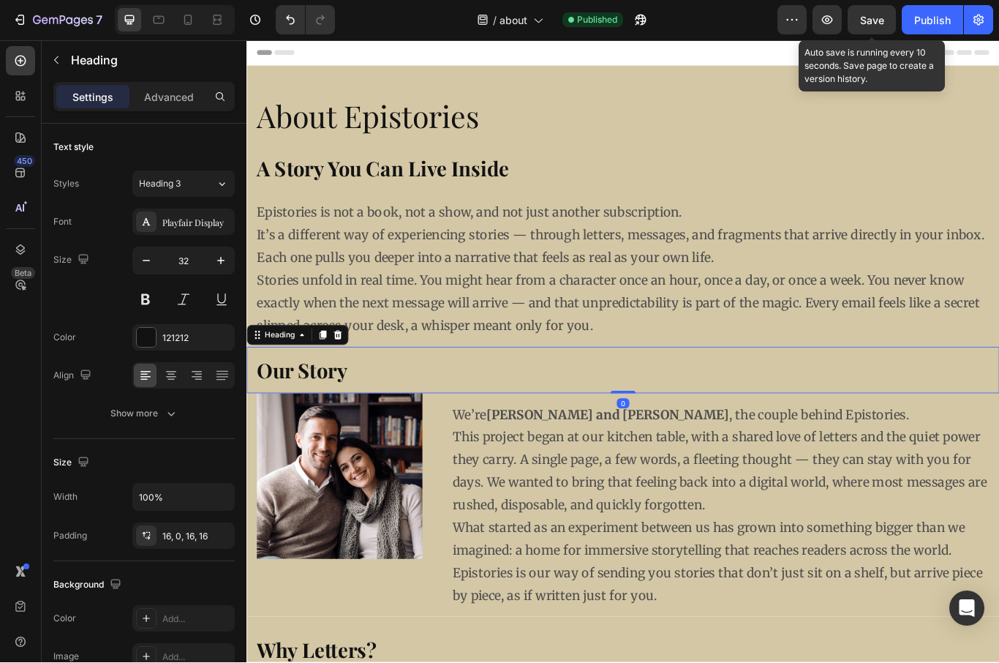
click at [151, 184] on span "Heading 3" at bounding box center [160, 184] width 42 height 13
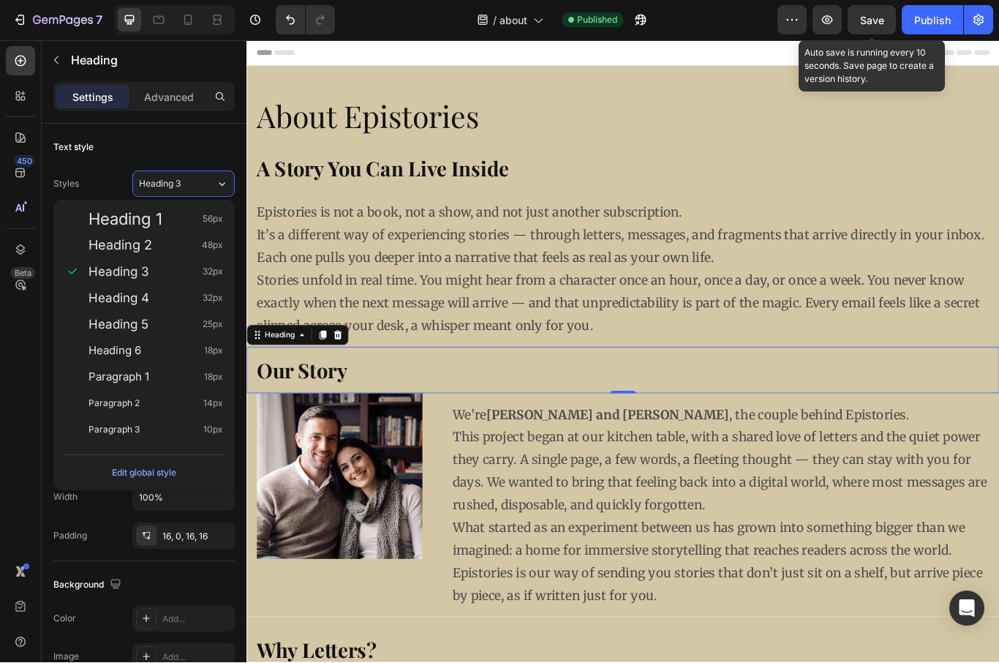
click at [110, 354] on span "Heading 6" at bounding box center [114, 351] width 53 height 15
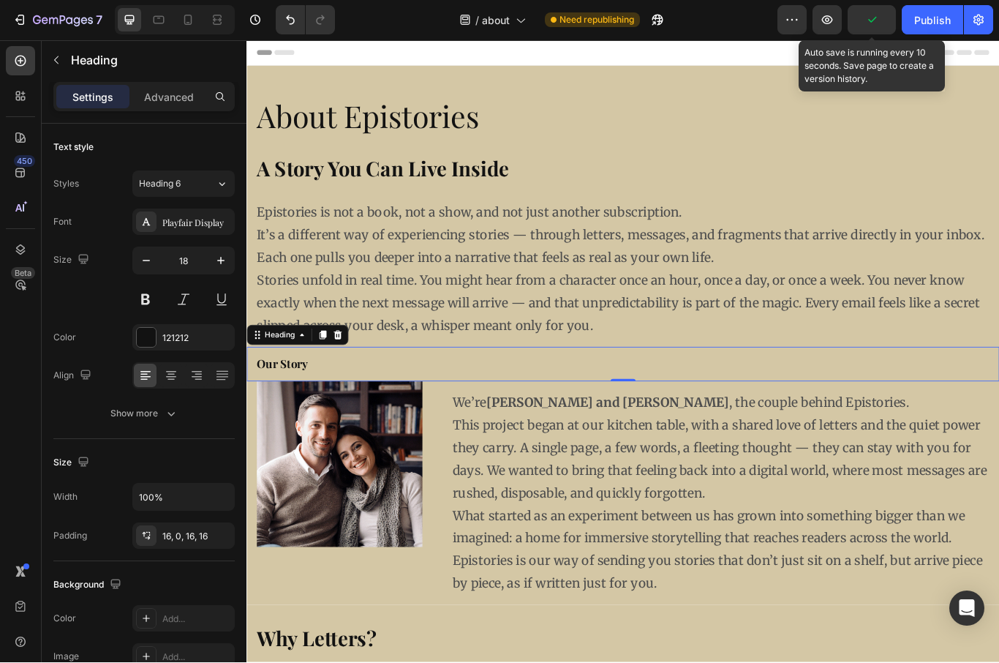
click at [164, 181] on span "Heading 6" at bounding box center [160, 184] width 42 height 13
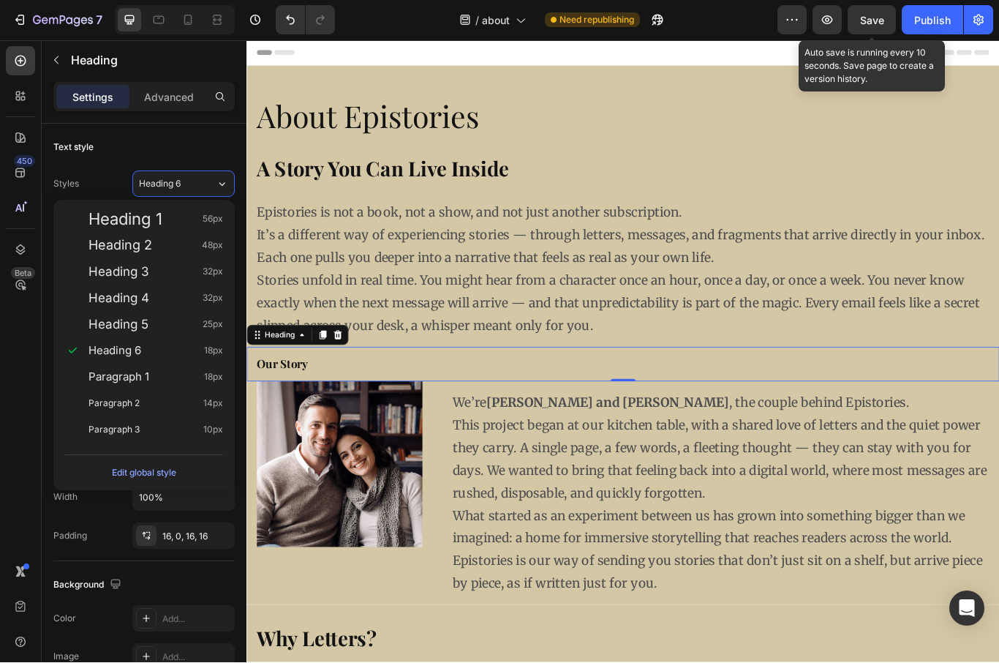
click at [110, 297] on span "Heading 4" at bounding box center [118, 298] width 61 height 15
type input "32"
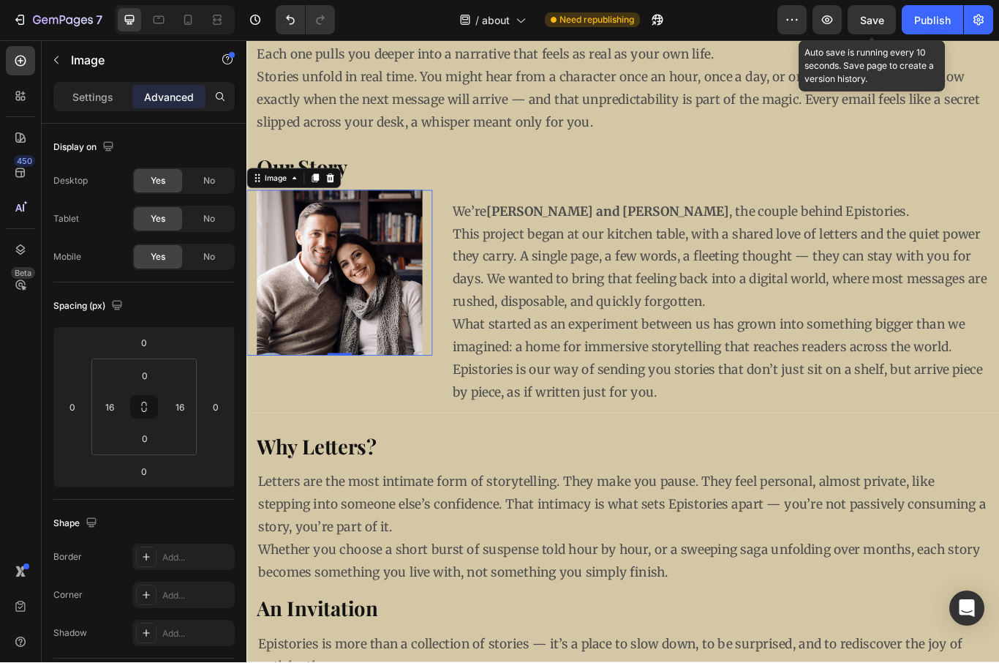
scroll to position [235, 0]
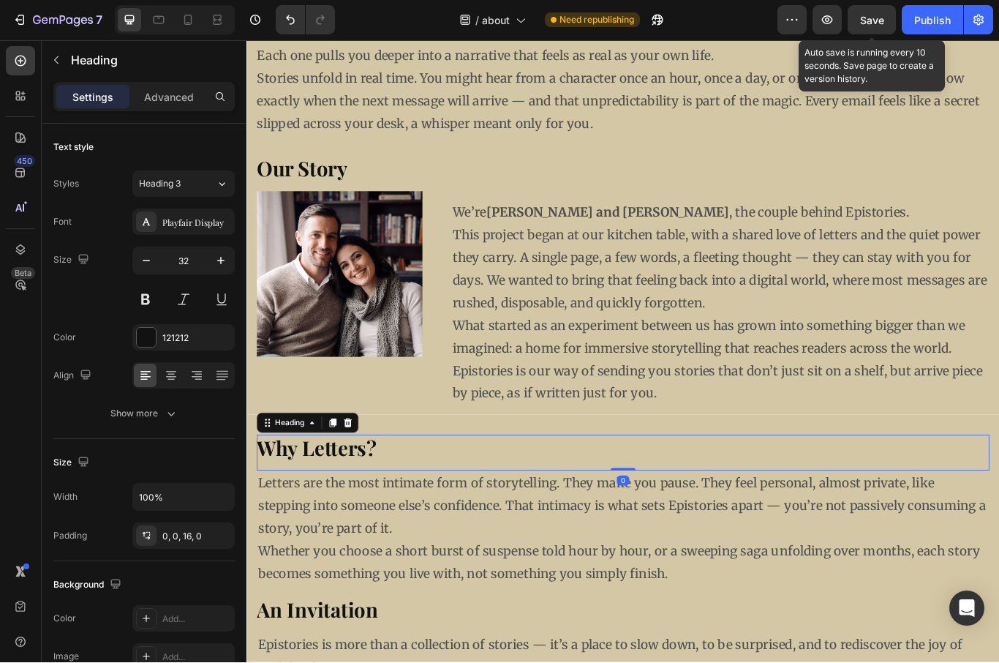
click at [157, 185] on span "Heading 3" at bounding box center [160, 184] width 42 height 13
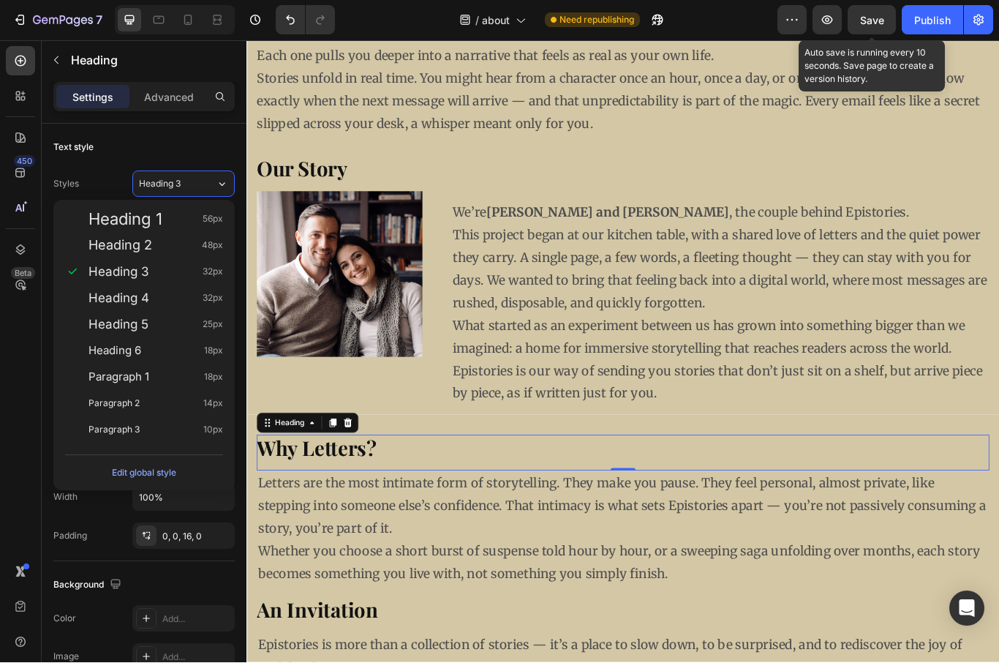
click at [101, 296] on span "Heading 4" at bounding box center [118, 298] width 61 height 15
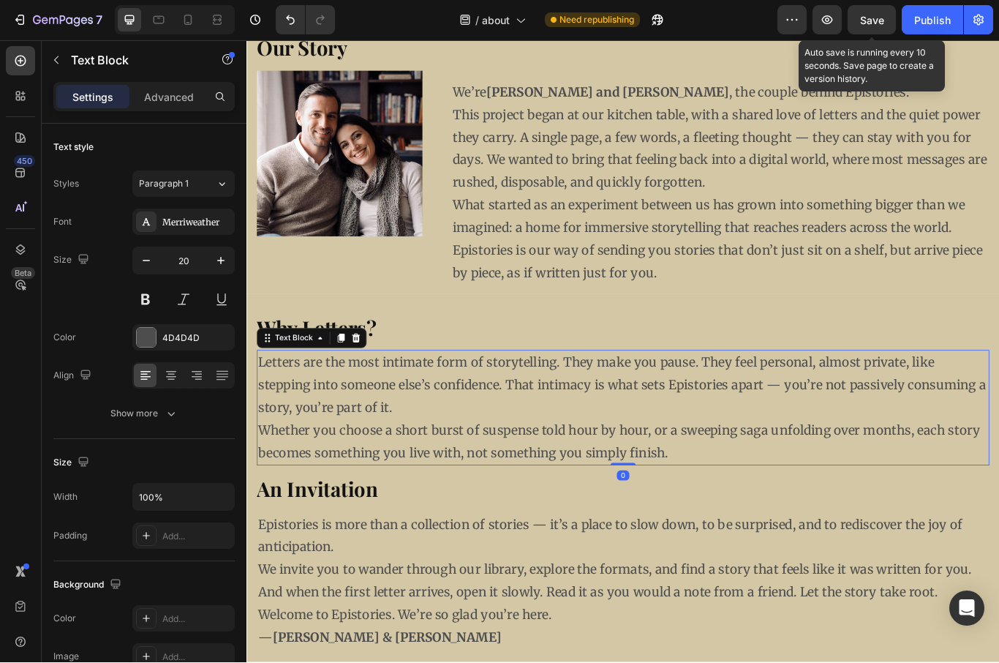
scroll to position [374, 0]
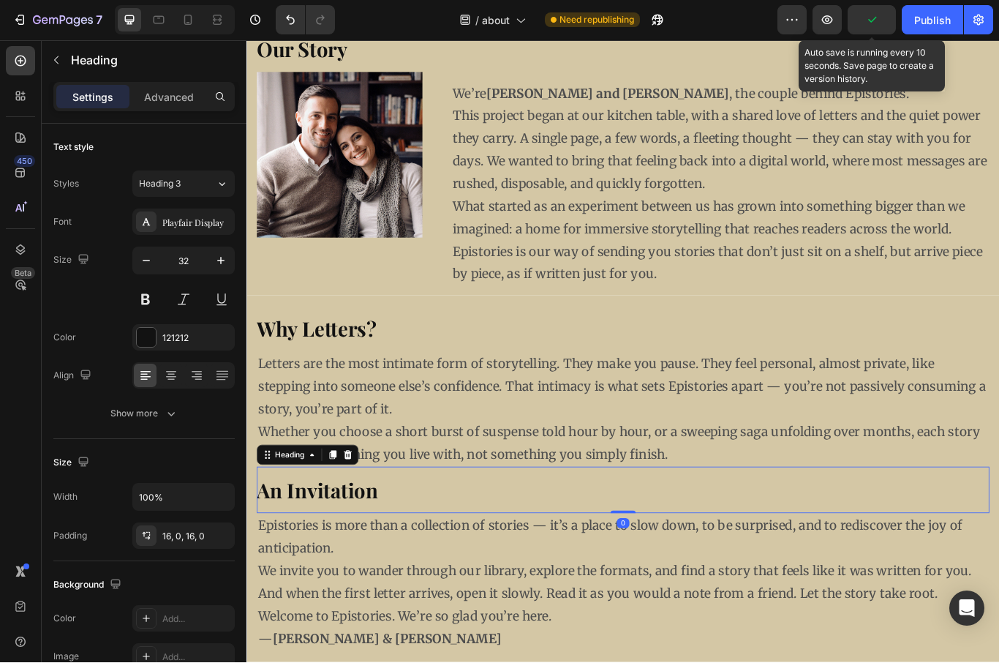
click at [151, 178] on span "Heading 3" at bounding box center [160, 184] width 42 height 13
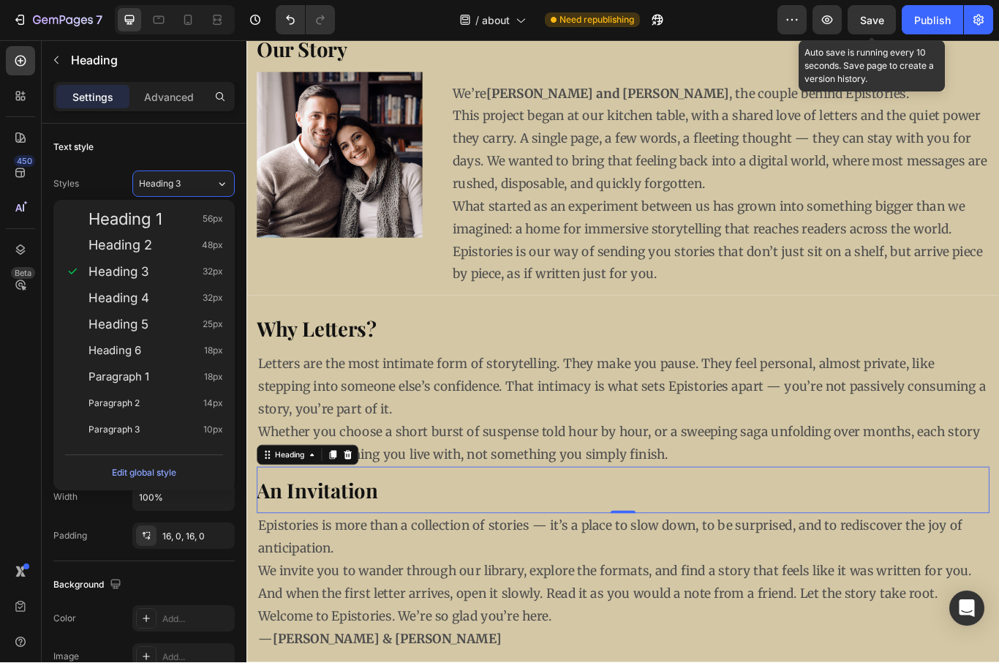
click at [98, 298] on span "Heading 4" at bounding box center [118, 298] width 61 height 15
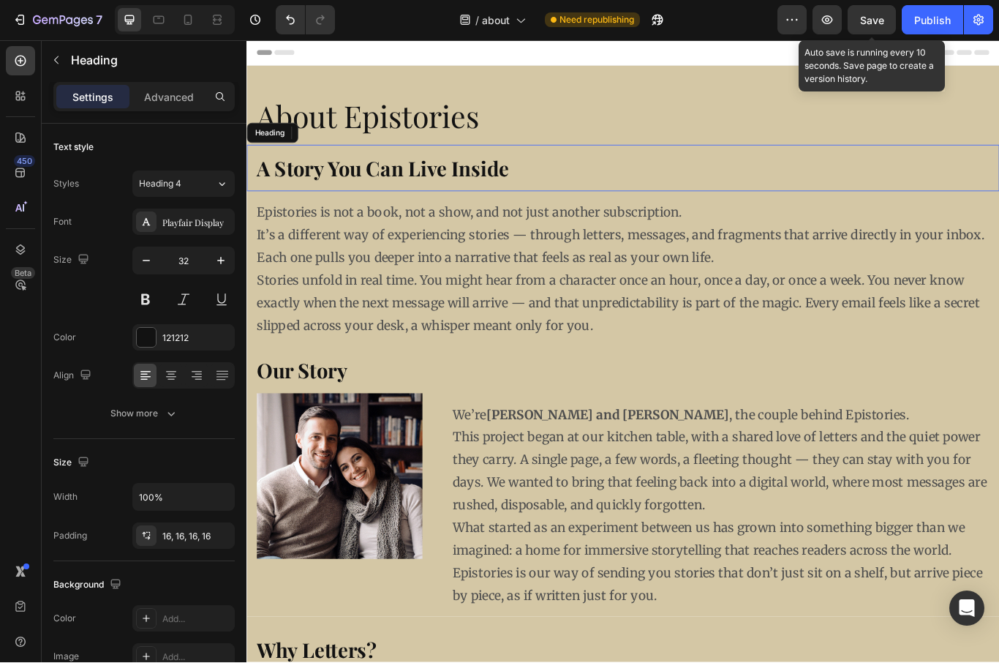
scroll to position [0, 0]
click at [136, 263] on button "button" at bounding box center [146, 261] width 26 height 26
click at [140, 263] on icon "button" at bounding box center [146, 261] width 15 height 15
type input "30"
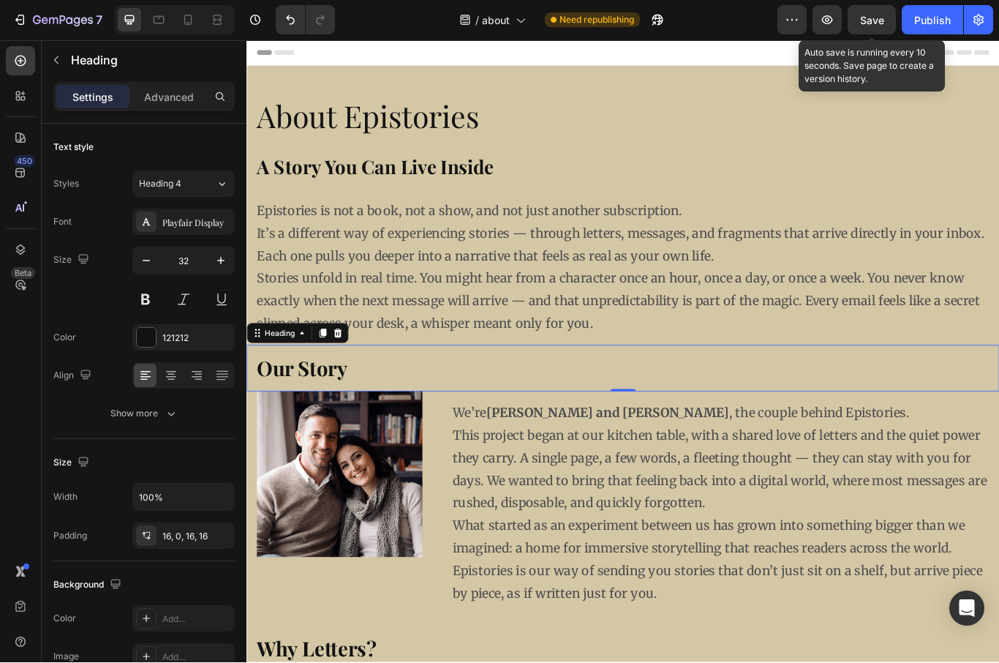
click at [143, 266] on icon "button" at bounding box center [146, 261] width 15 height 15
click at [136, 265] on button "button" at bounding box center [146, 261] width 26 height 26
type input "30"
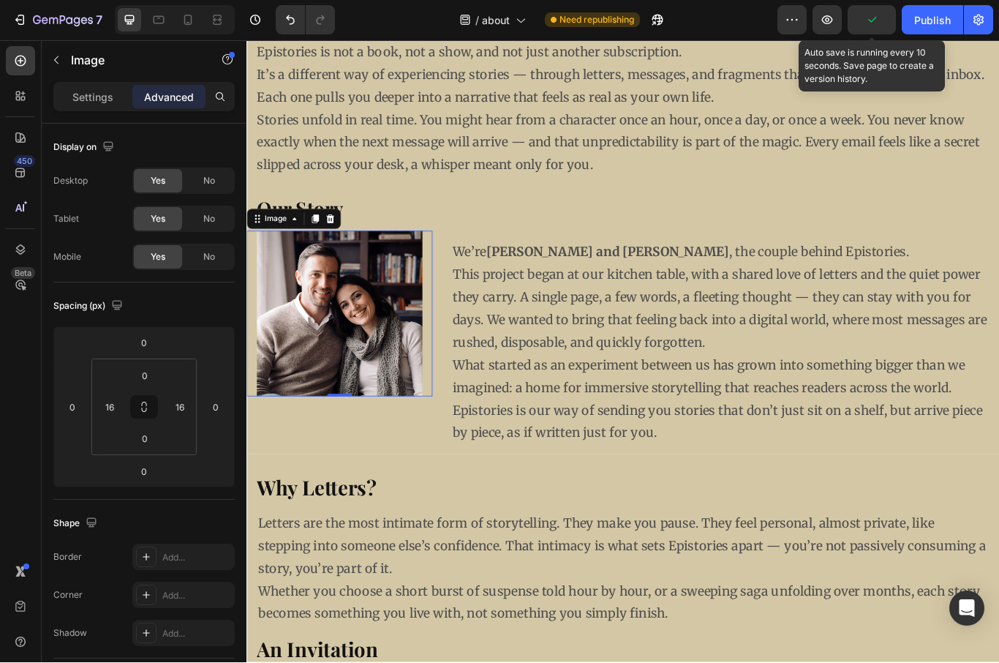
scroll to position [183, 0]
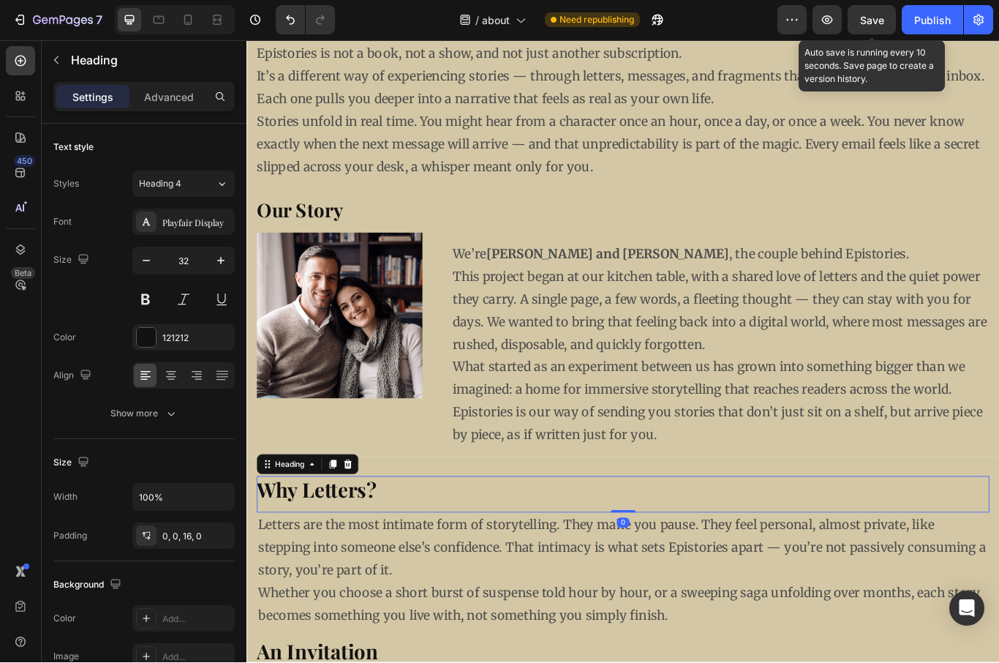
click at [137, 262] on button "button" at bounding box center [146, 261] width 26 height 26
click at [136, 257] on button "button" at bounding box center [146, 261] width 26 height 26
type input "30"
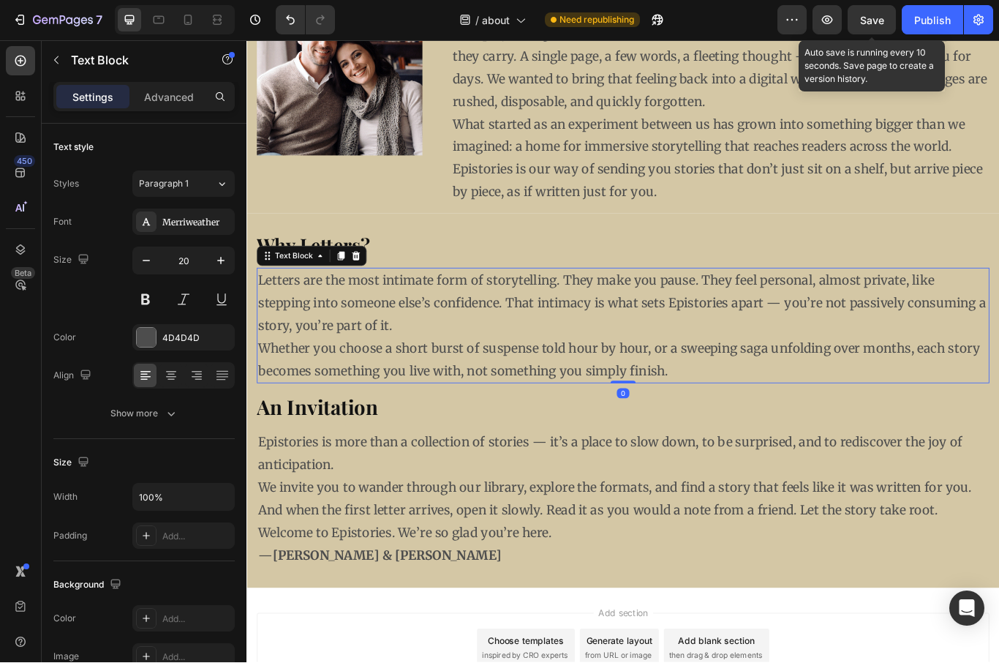
scroll to position [467, 0]
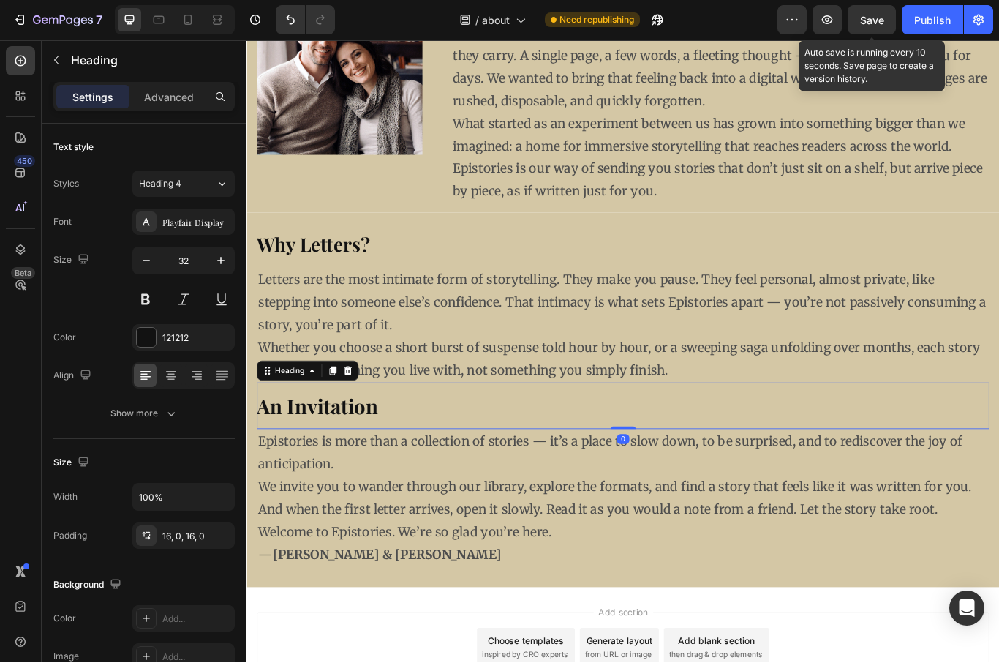
click at [146, 262] on icon "button" at bounding box center [146, 261] width 15 height 15
click at [143, 263] on icon "button" at bounding box center [146, 261] width 15 height 15
type input "30"
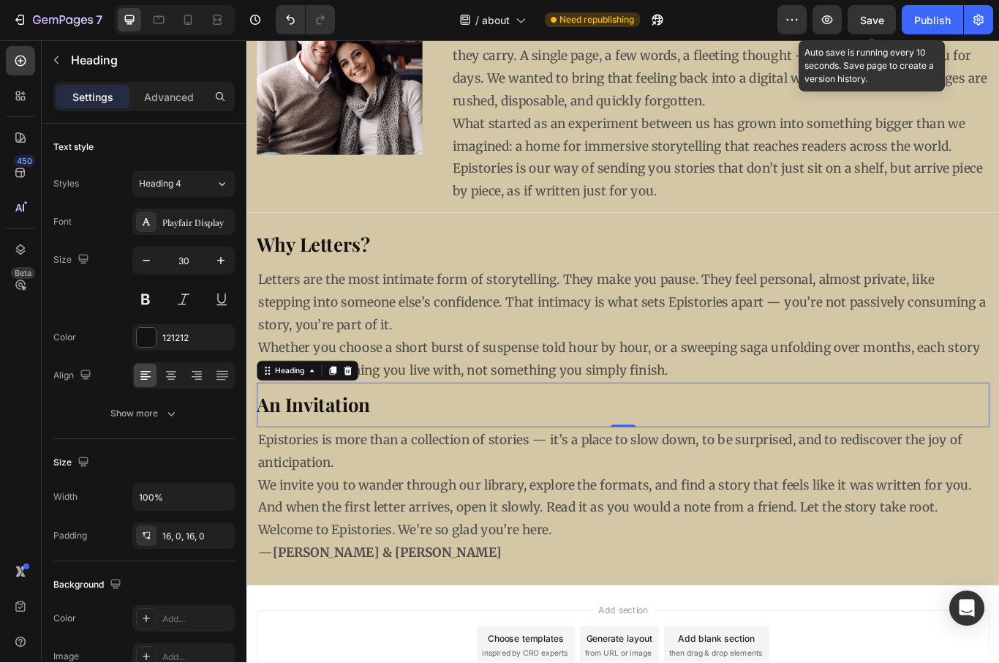
click at [937, 23] on div "Publish" at bounding box center [932, 20] width 37 height 15
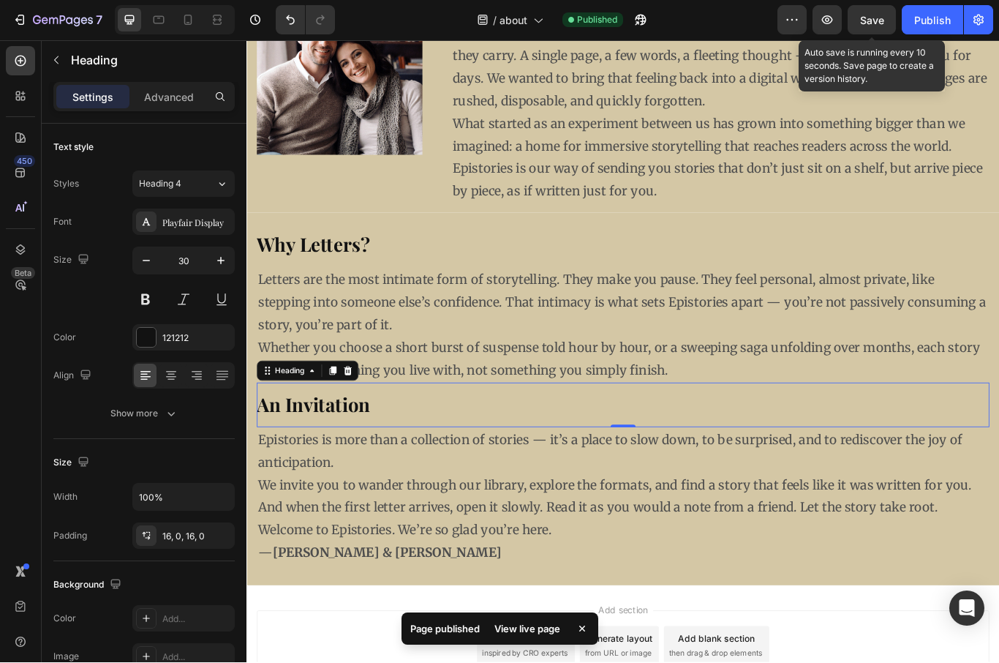
click at [792, 21] on icon "button" at bounding box center [792, 20] width 15 height 15
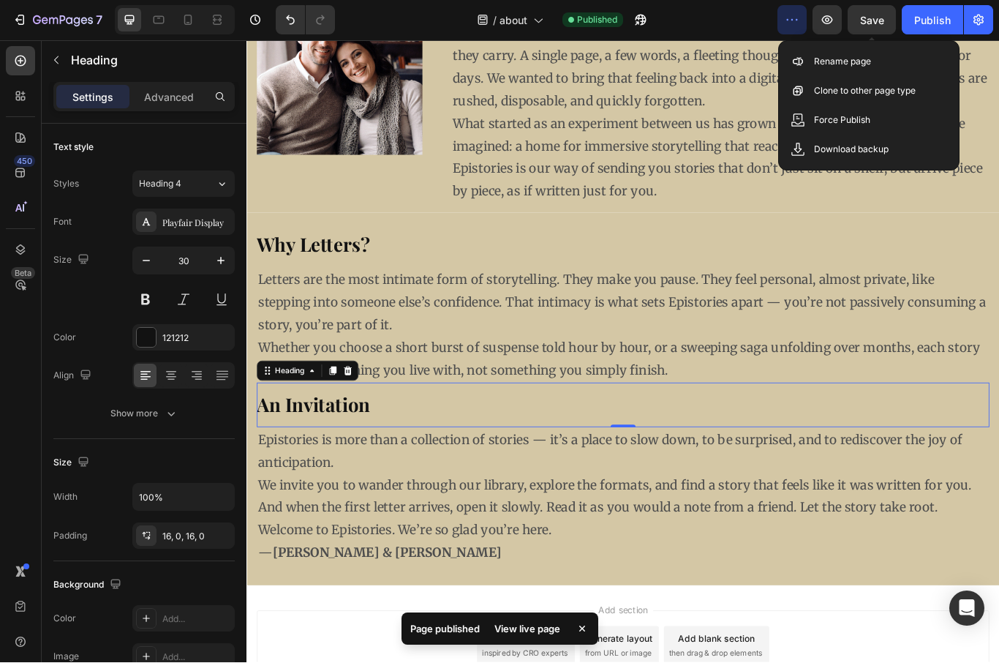
click at [867, 59] on p "Rename page" at bounding box center [842, 62] width 57 height 15
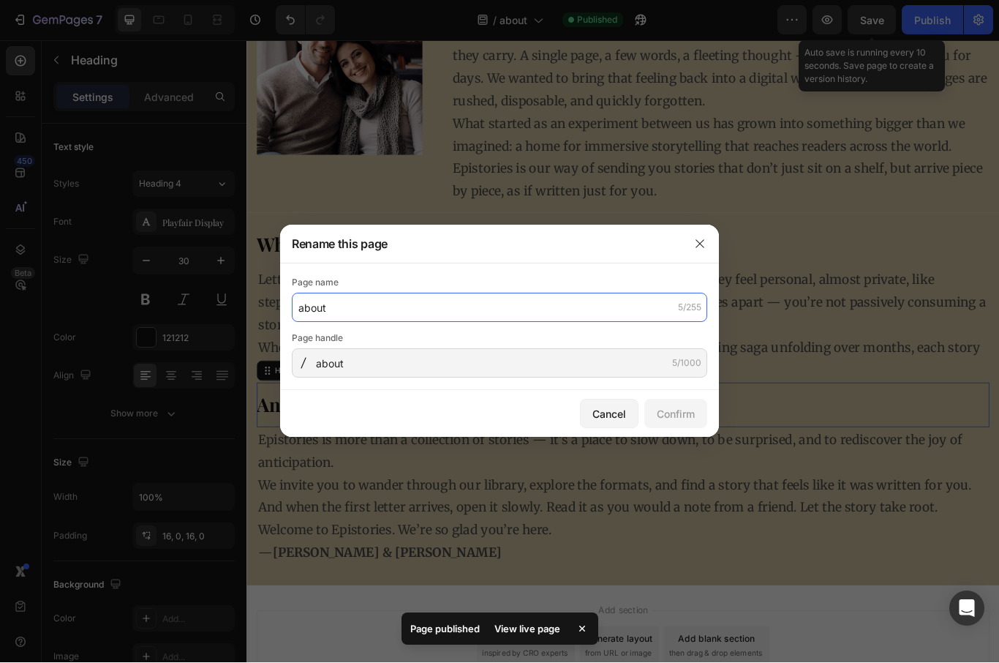
click at [318, 307] on input "about" at bounding box center [499, 307] width 415 height 29
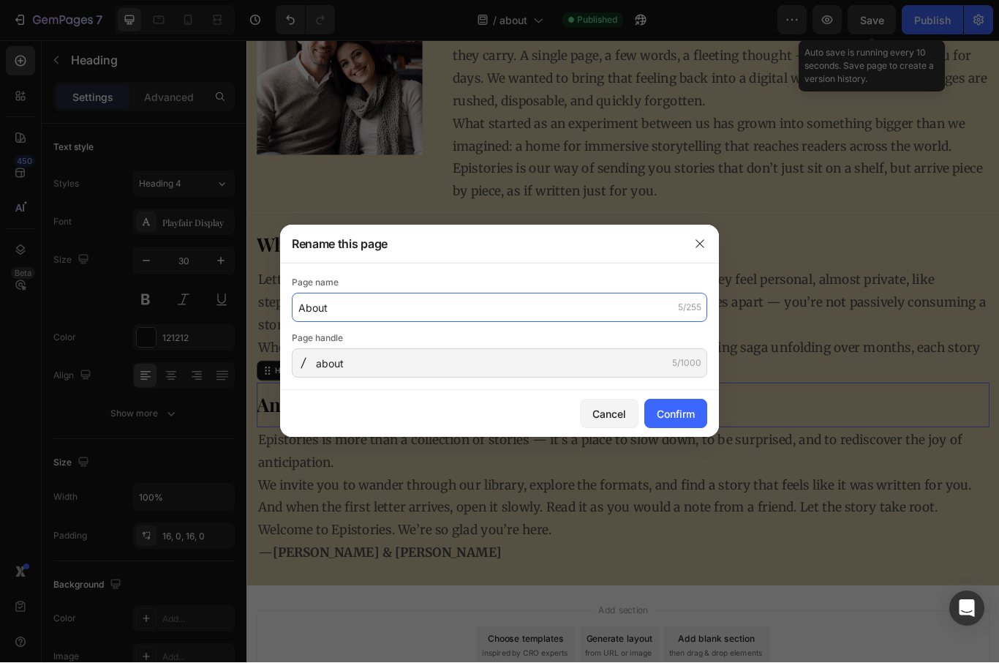
type input "About"
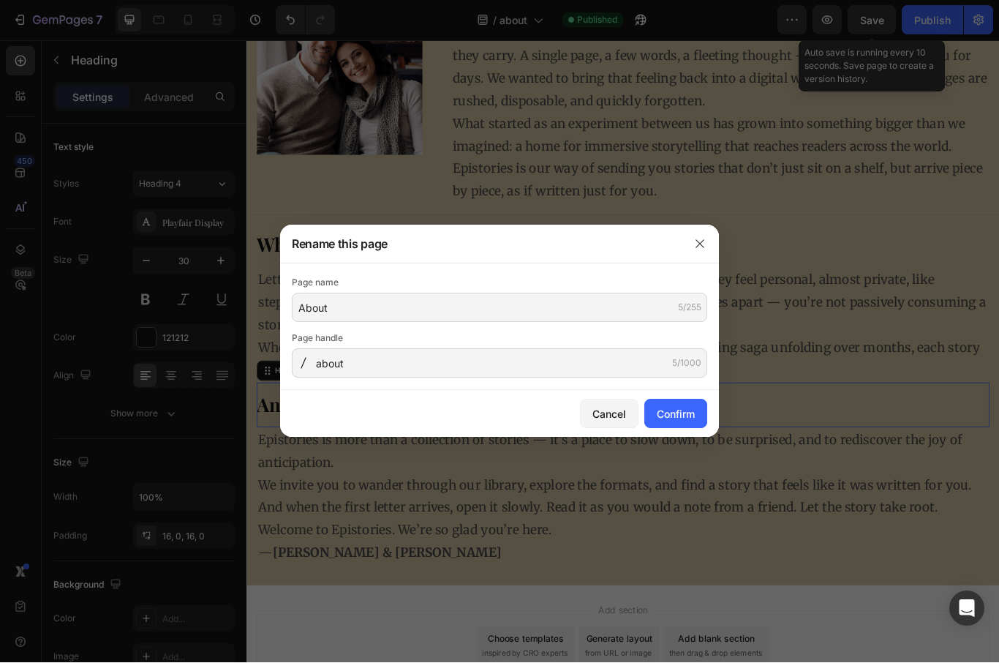
click at [687, 410] on div "Confirm" at bounding box center [676, 414] width 38 height 15
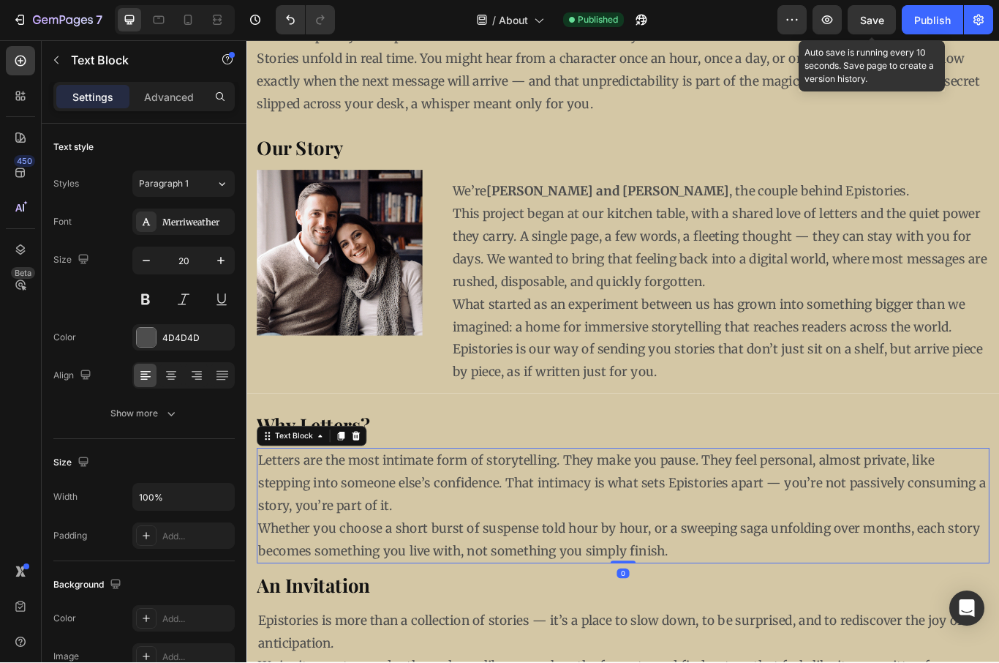
scroll to position [257, 0]
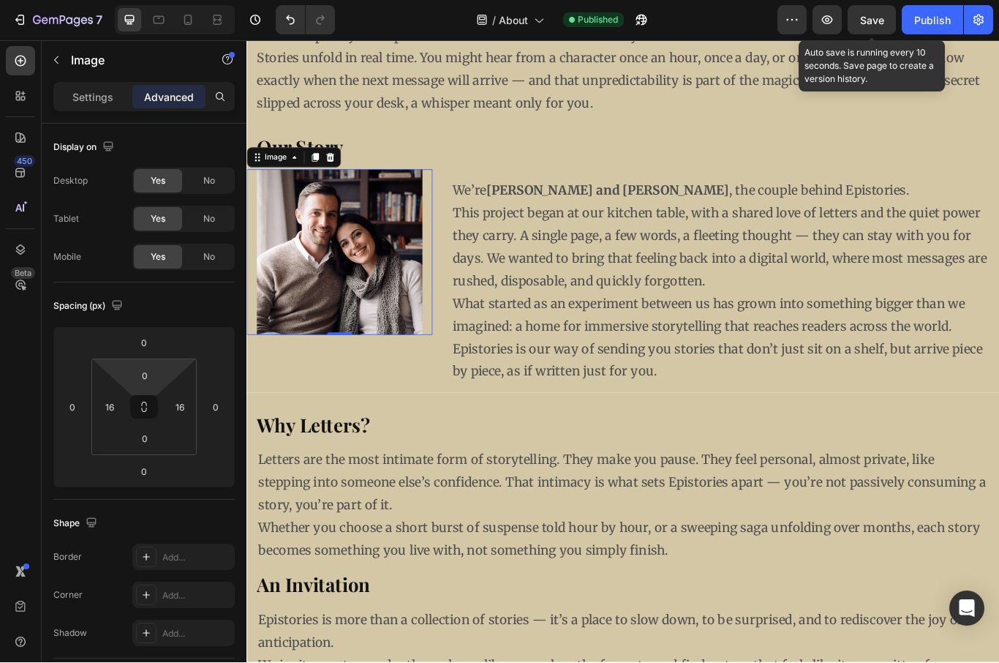
click at [140, 368] on input "0" at bounding box center [144, 376] width 29 height 22
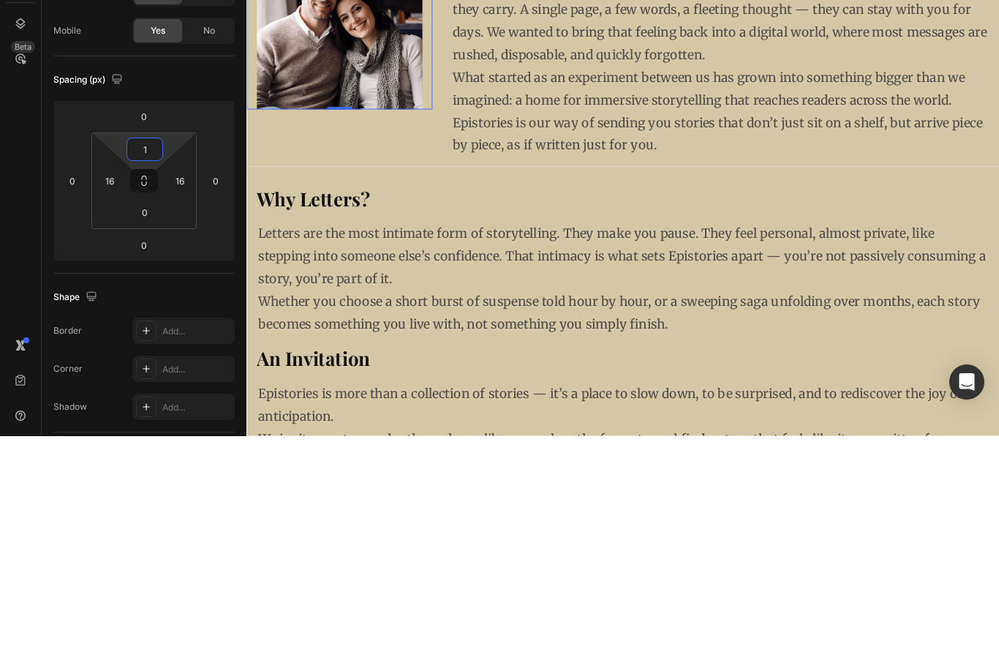
type input "16"
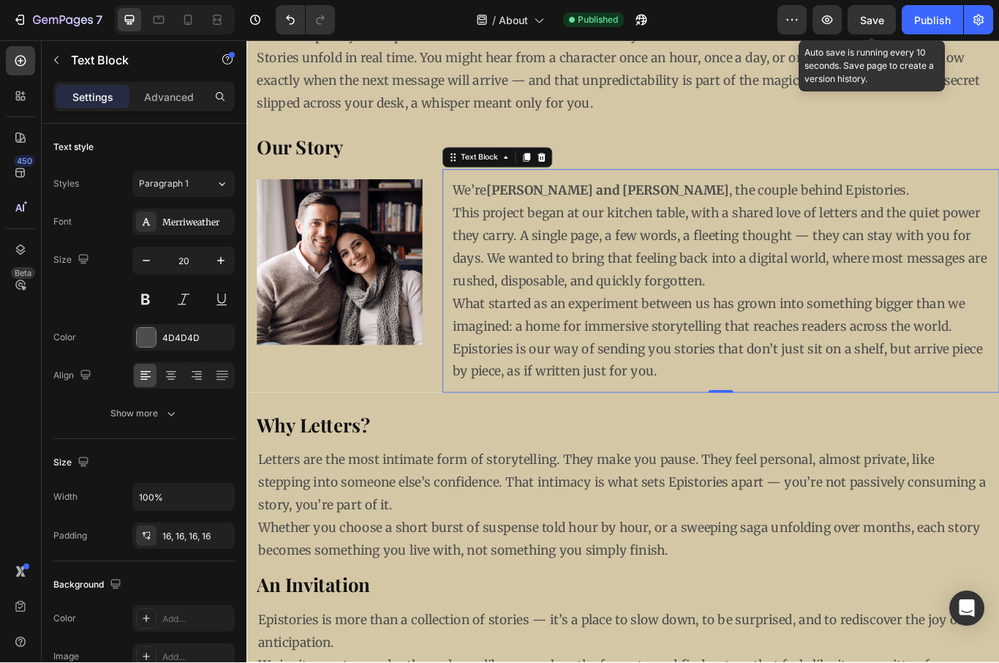
click at [935, 16] on div "Publish" at bounding box center [932, 20] width 37 height 15
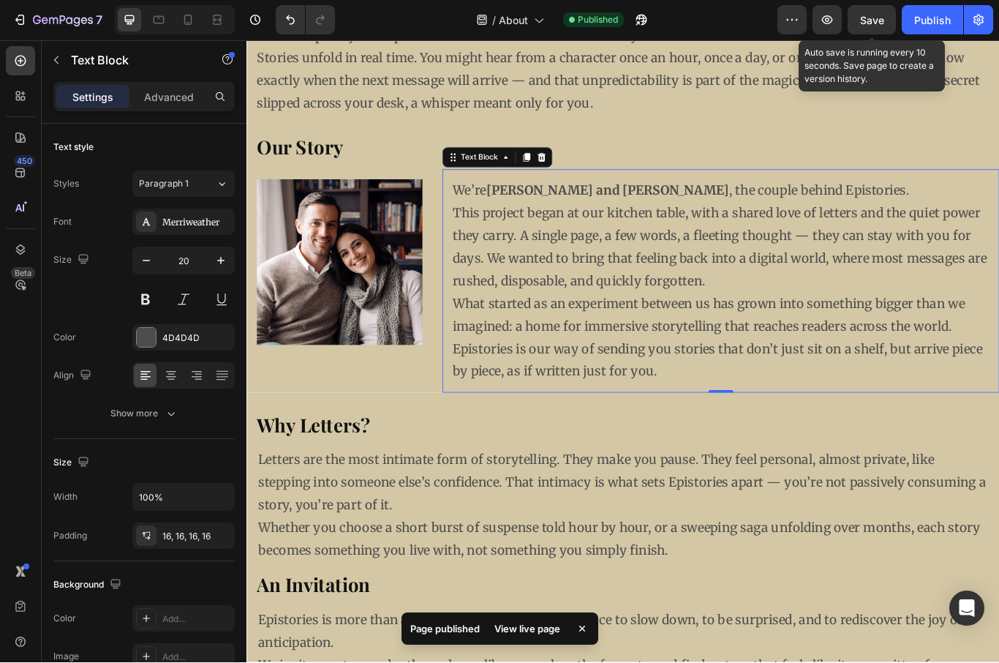
click at [20, 25] on icon "button" at bounding box center [21, 20] width 7 height 10
